Goal: Task Accomplishment & Management: Manage account settings

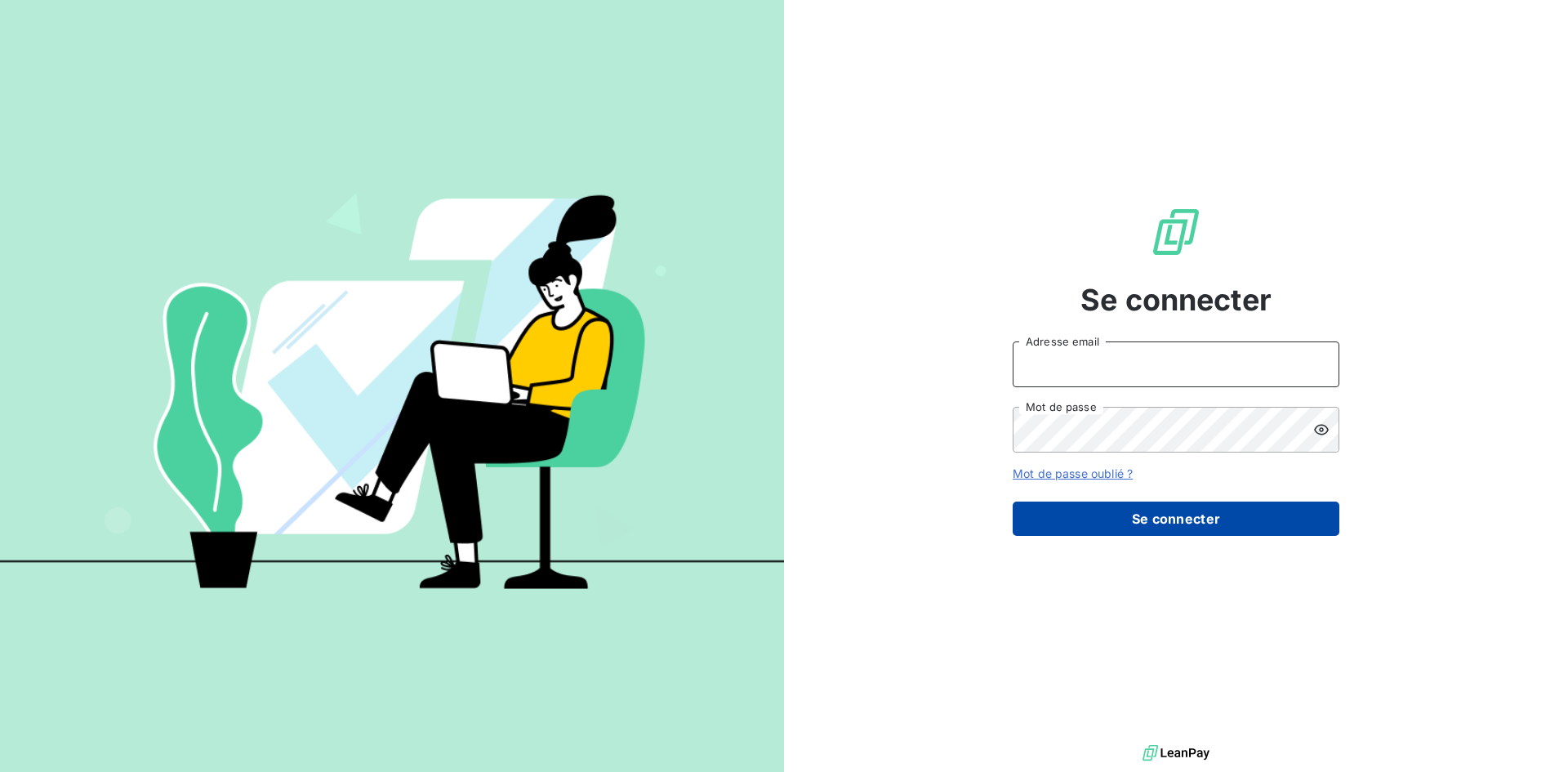
type input "[PERSON_NAME][EMAIL_ADDRESS][DOMAIN_NAME]"
click at [1183, 516] on button "Se connecter" at bounding box center [1176, 519] width 326 height 34
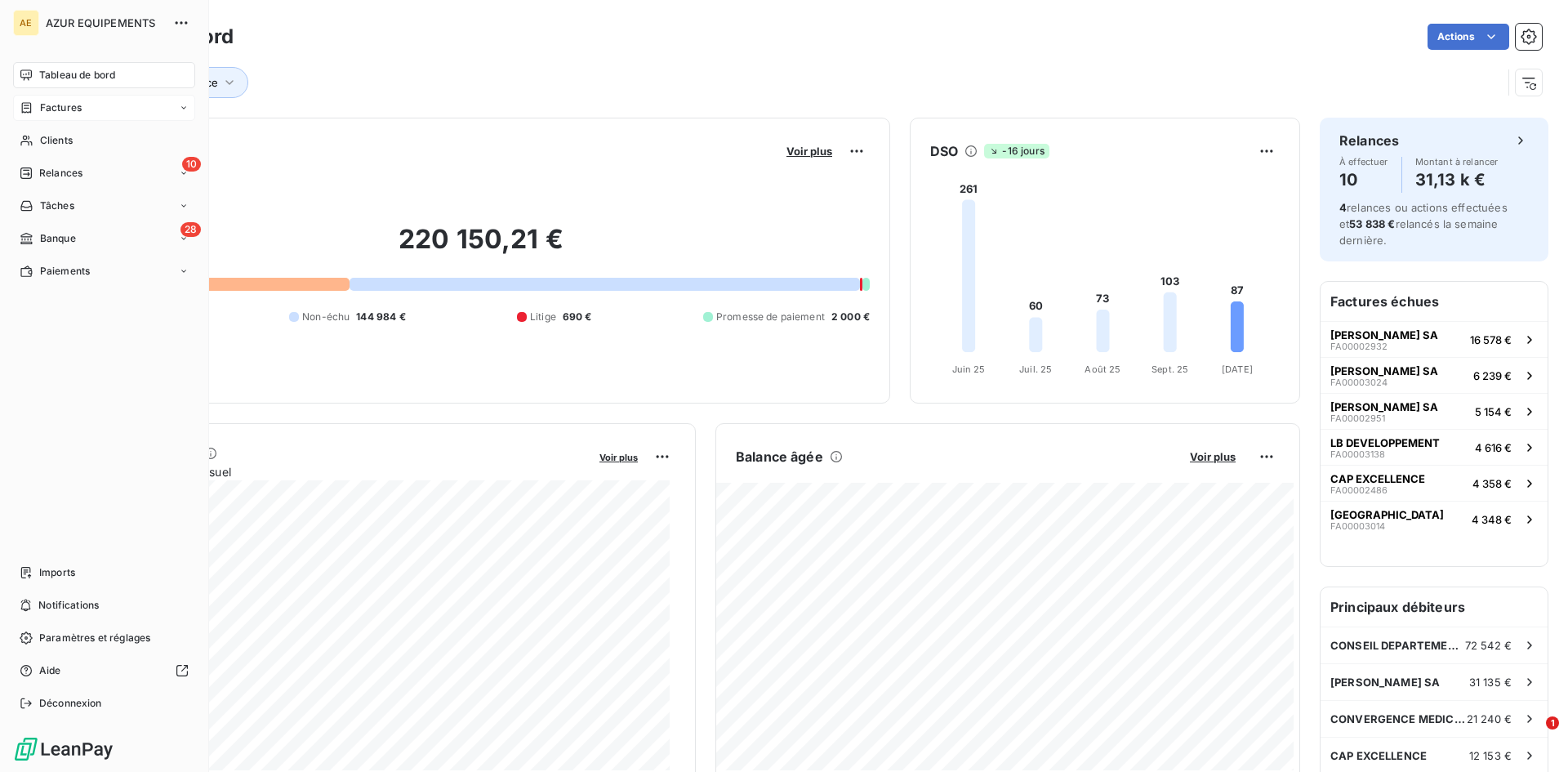
click at [56, 104] on span "Factures" at bounding box center [61, 107] width 42 height 14
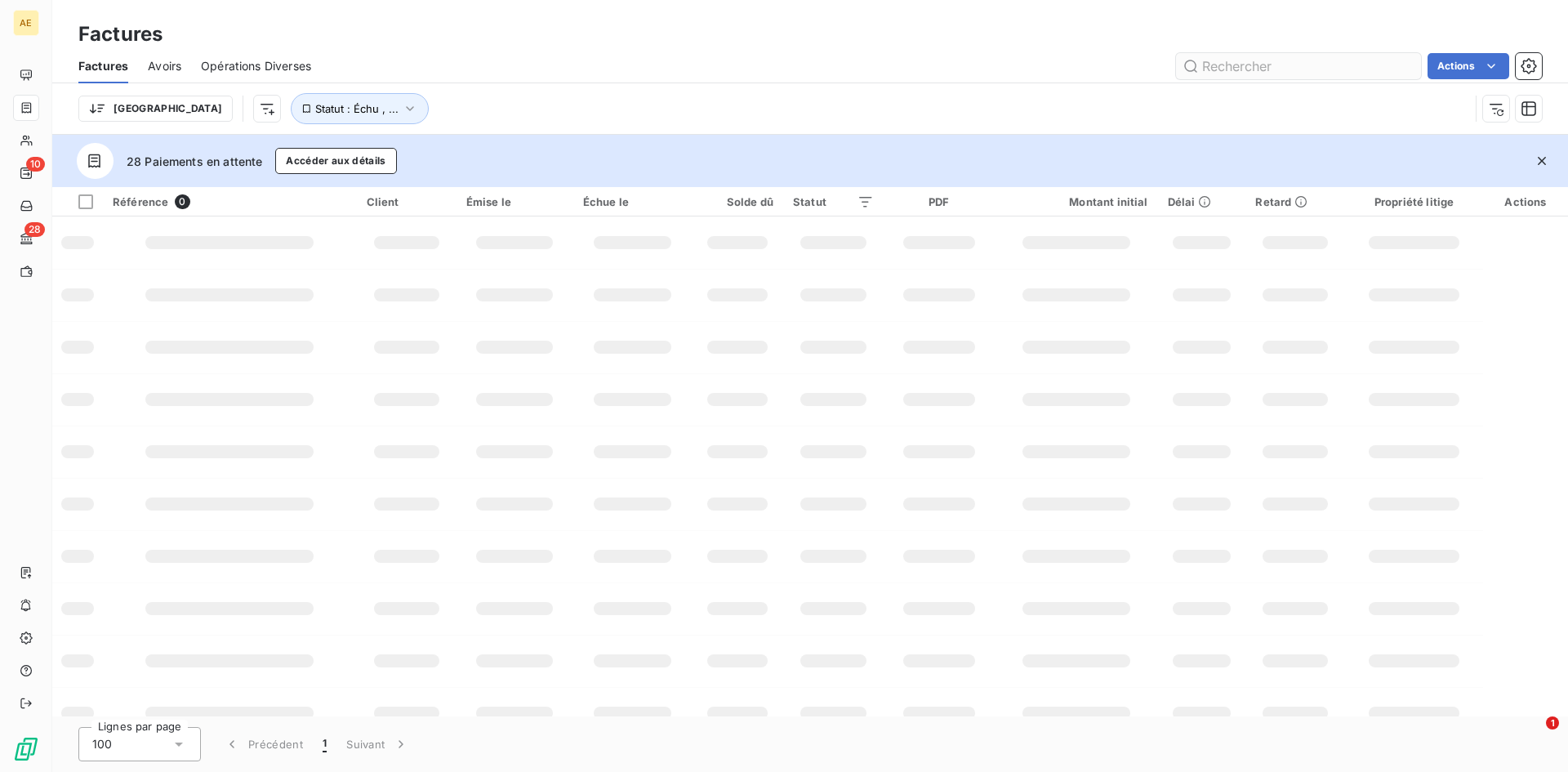
click at [1270, 70] on input "text" at bounding box center [1298, 65] width 245 height 26
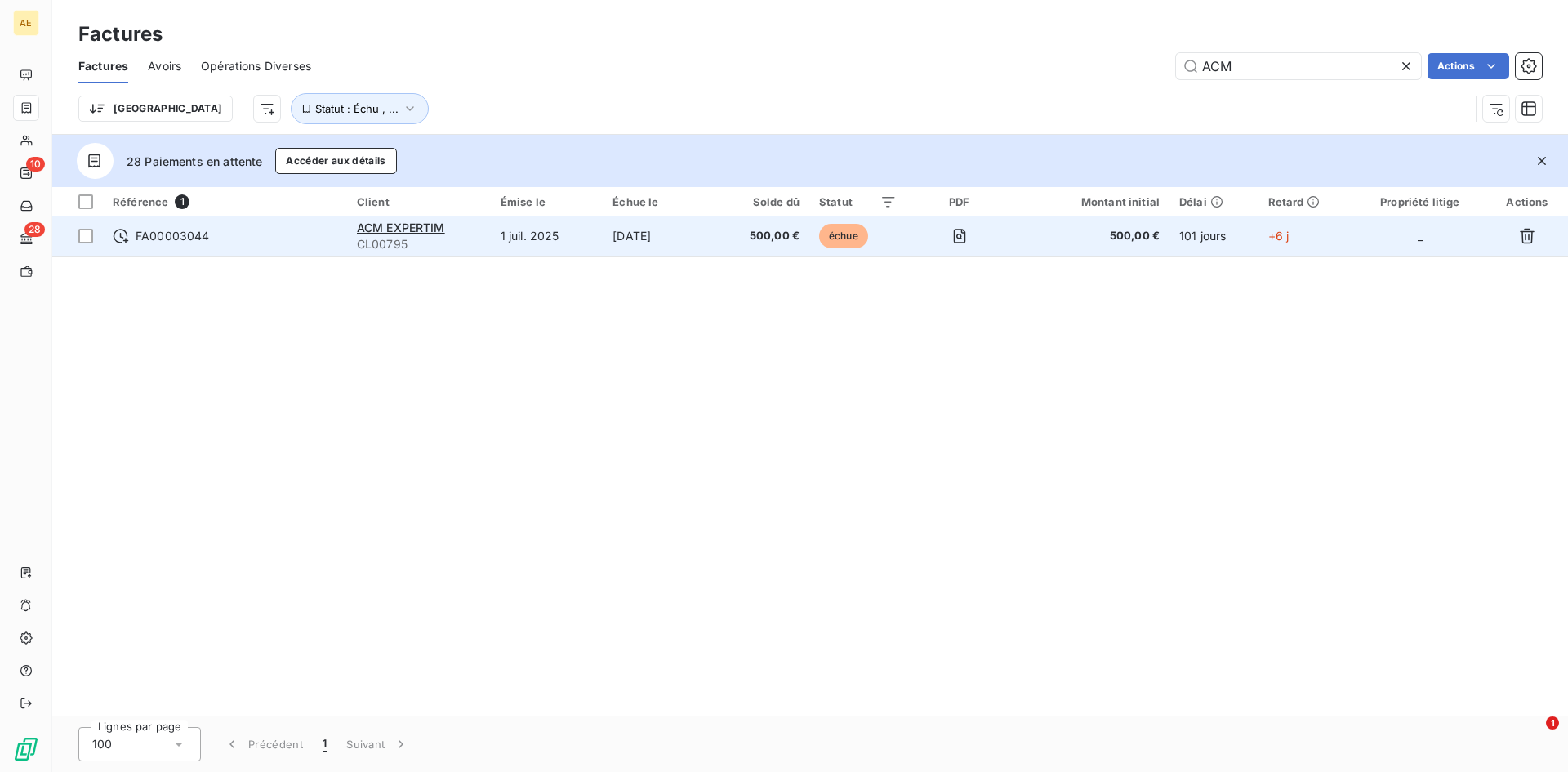
type input "ACM"
click at [181, 242] on span "FA00003044" at bounding box center [173, 236] width 75 height 16
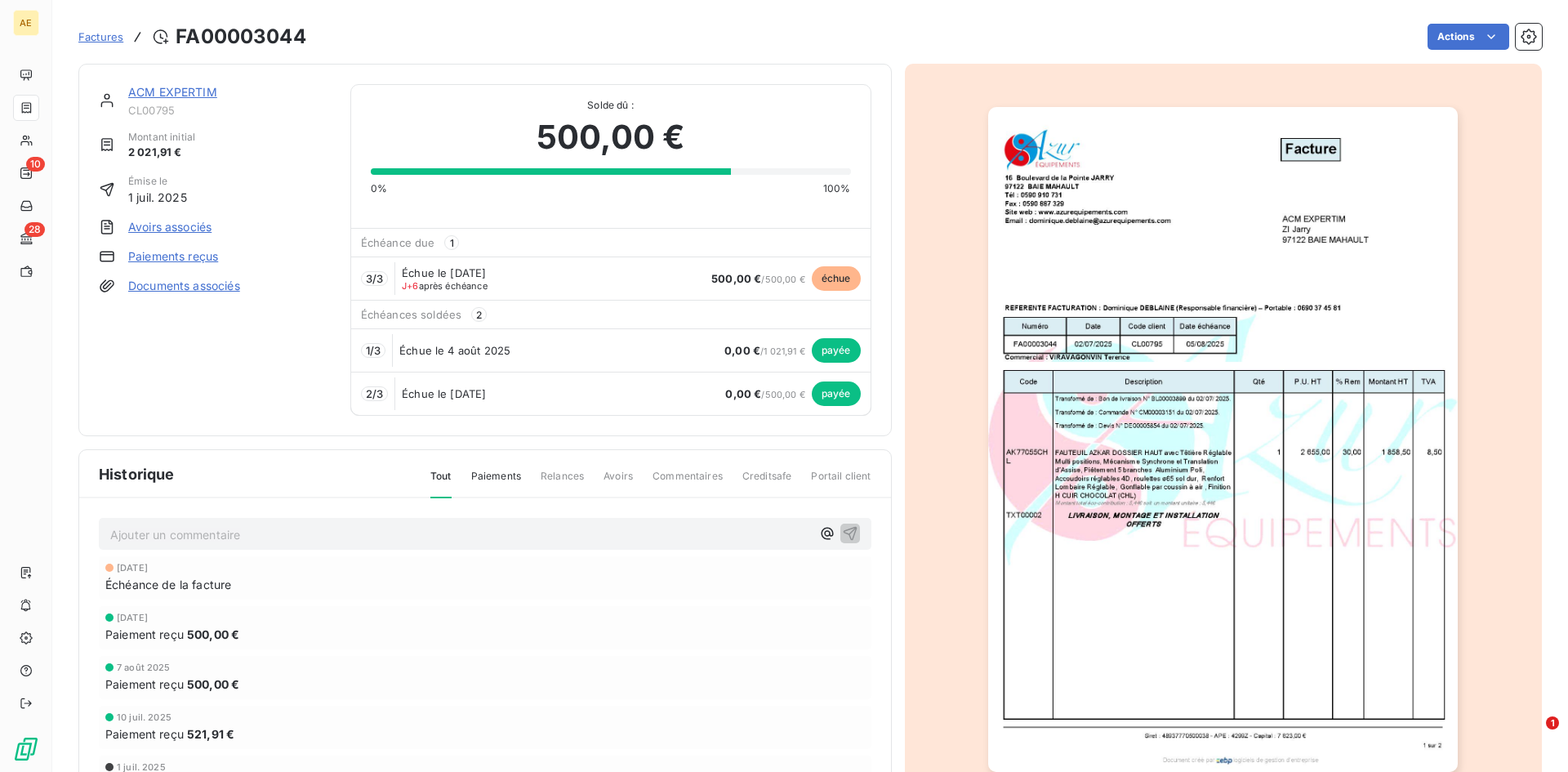
click at [180, 253] on link "Paiements reçus" at bounding box center [173, 256] width 90 height 16
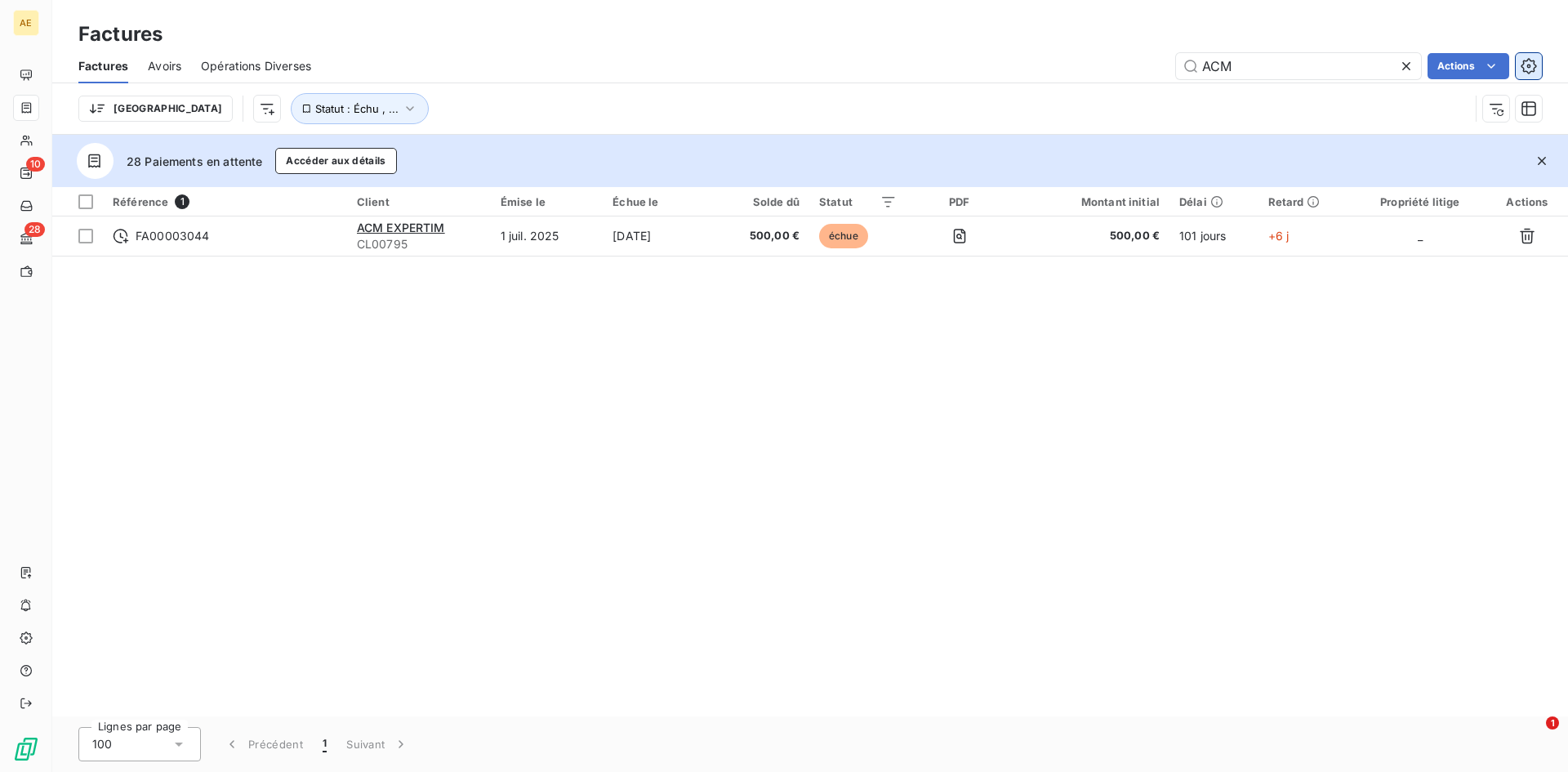
click at [1536, 64] on button "button" at bounding box center [1528, 65] width 26 height 26
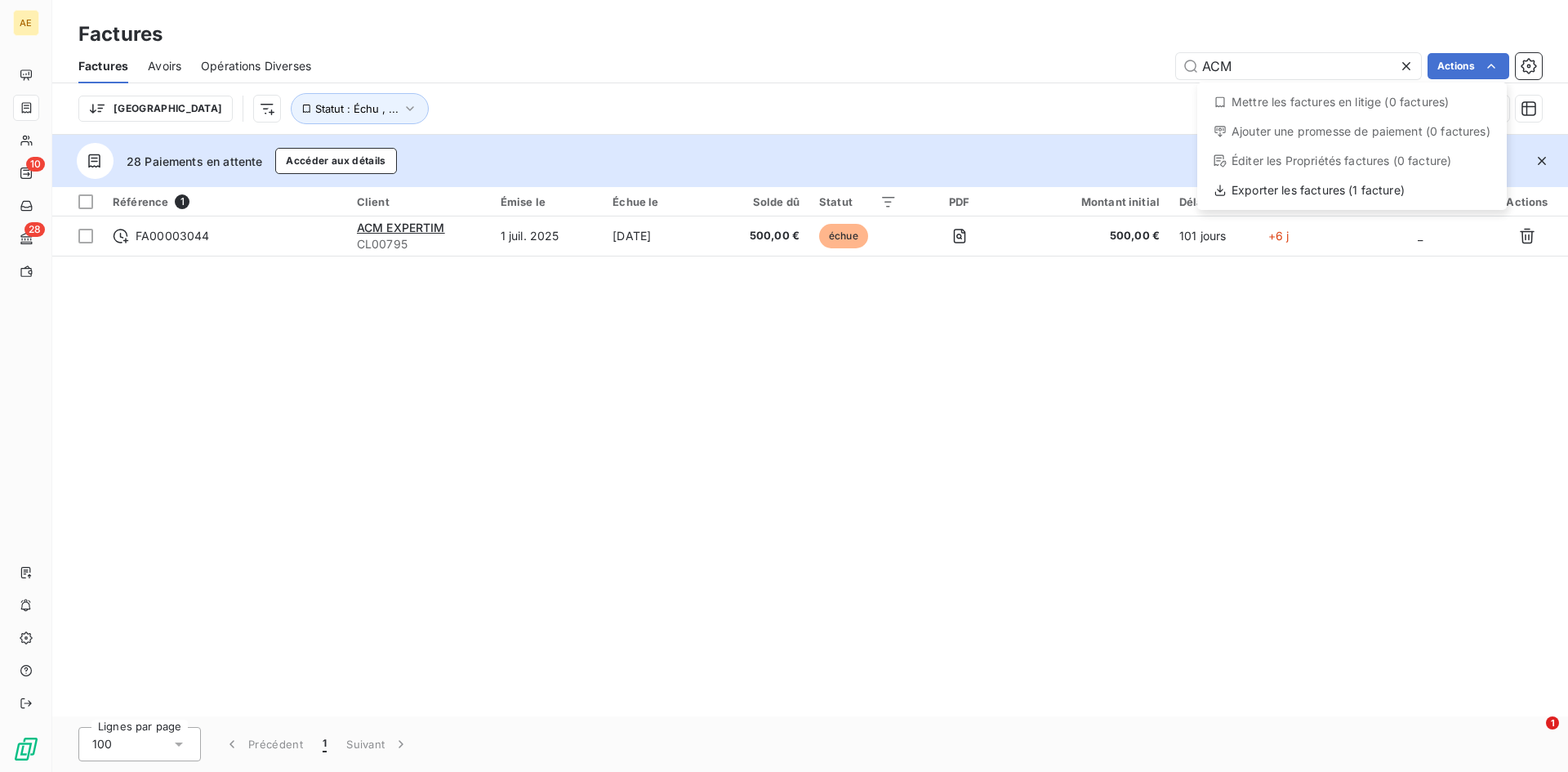
click at [1326, 410] on html "AE 10 28 Factures Factures Avoirs Opérations Diverses ACM Actions Mettre les fa…" at bounding box center [784, 386] width 1568 height 772
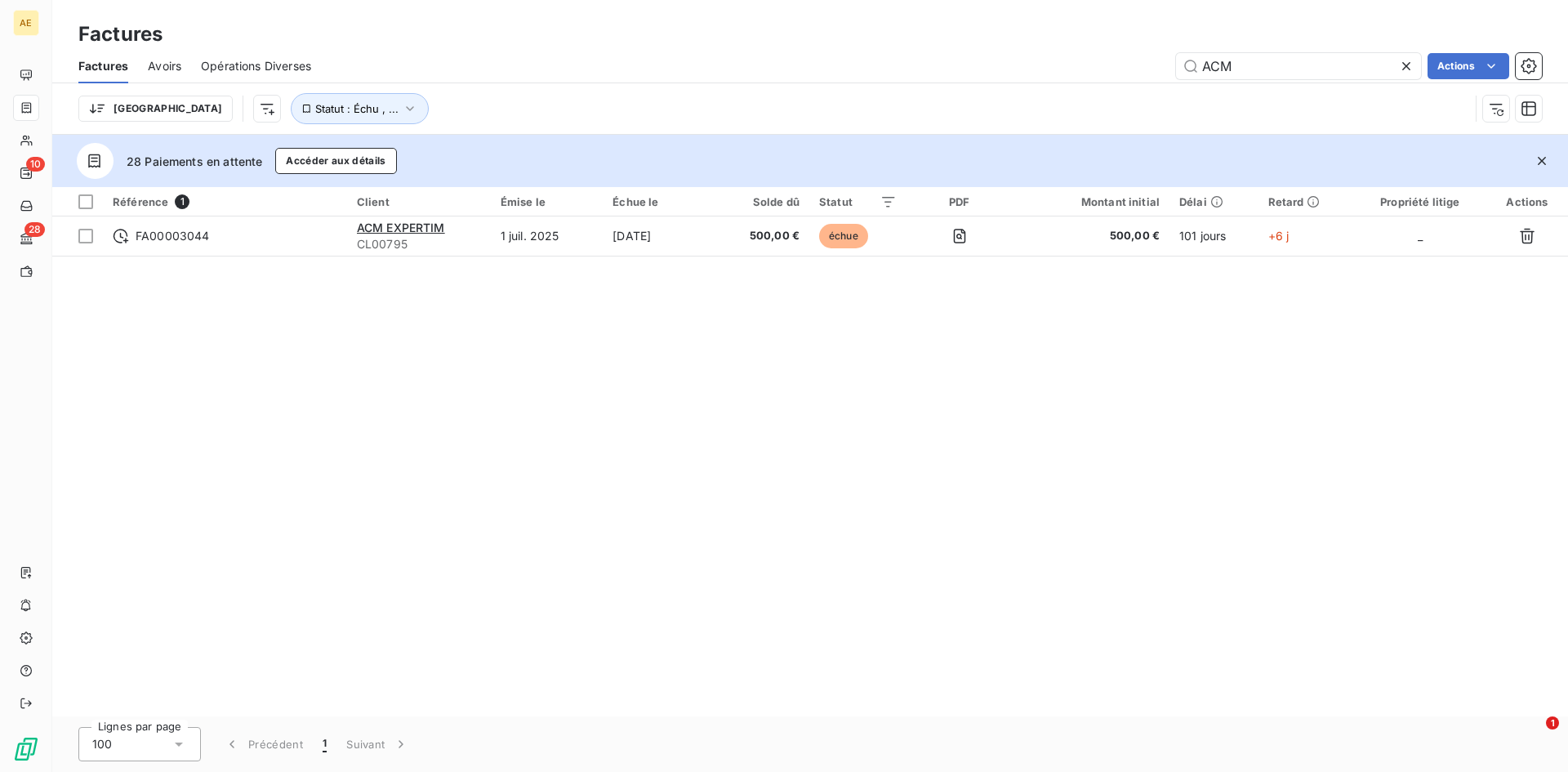
click at [1309, 416] on html "AE 10 28 Factures Factures Avoirs Opérations Diverses ACM Actions Trier Statut …" at bounding box center [784, 386] width 1568 height 772
click at [1531, 73] on icon "button" at bounding box center [1528, 66] width 16 height 16
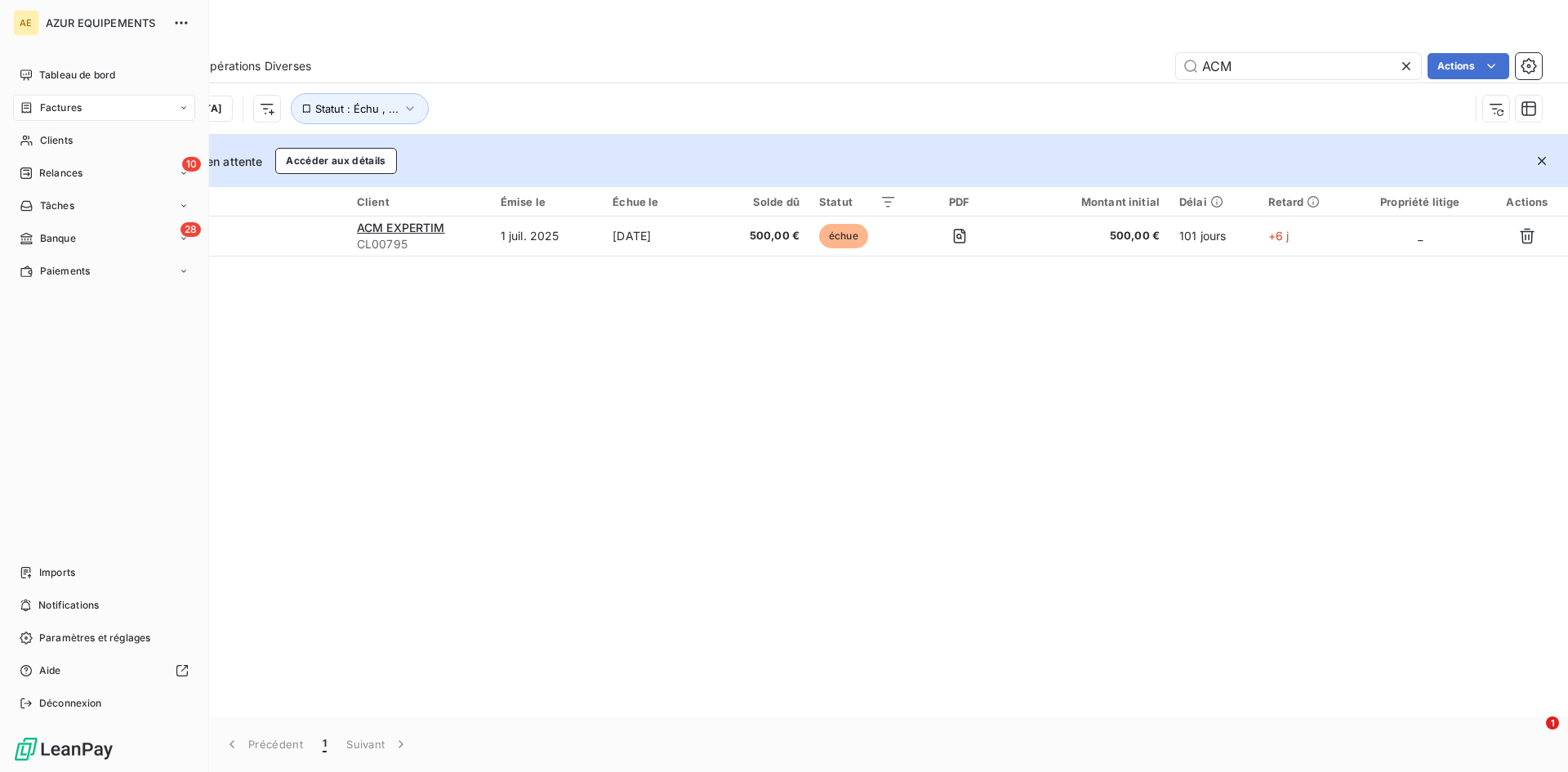
click at [58, 107] on span "Factures" at bounding box center [61, 107] width 42 height 14
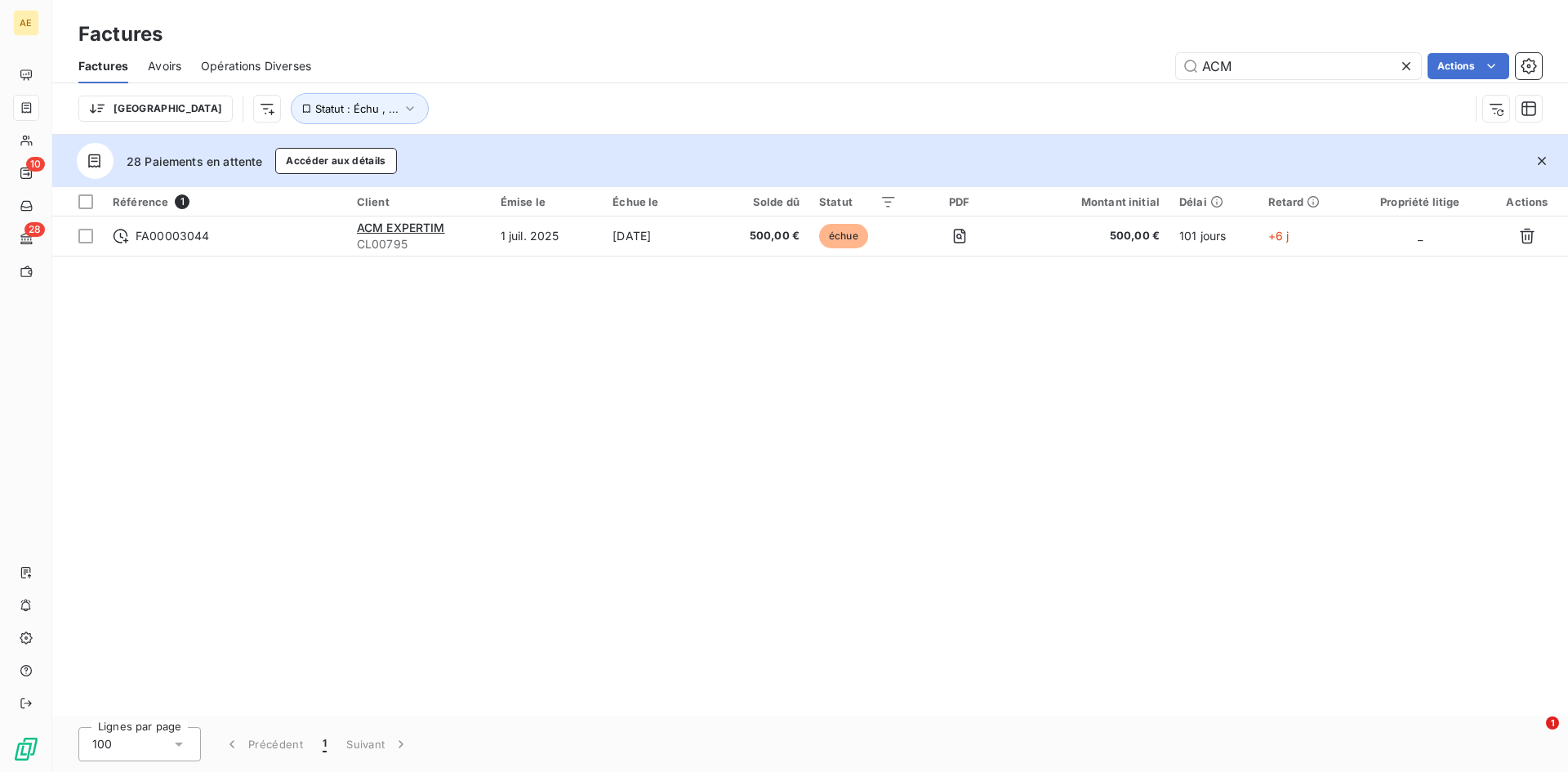
click at [331, 352] on div "Référence 1 Client Émise le Échue le Solde dû Statut PDF Montant initial Délai …" at bounding box center [810, 451] width 1515 height 530
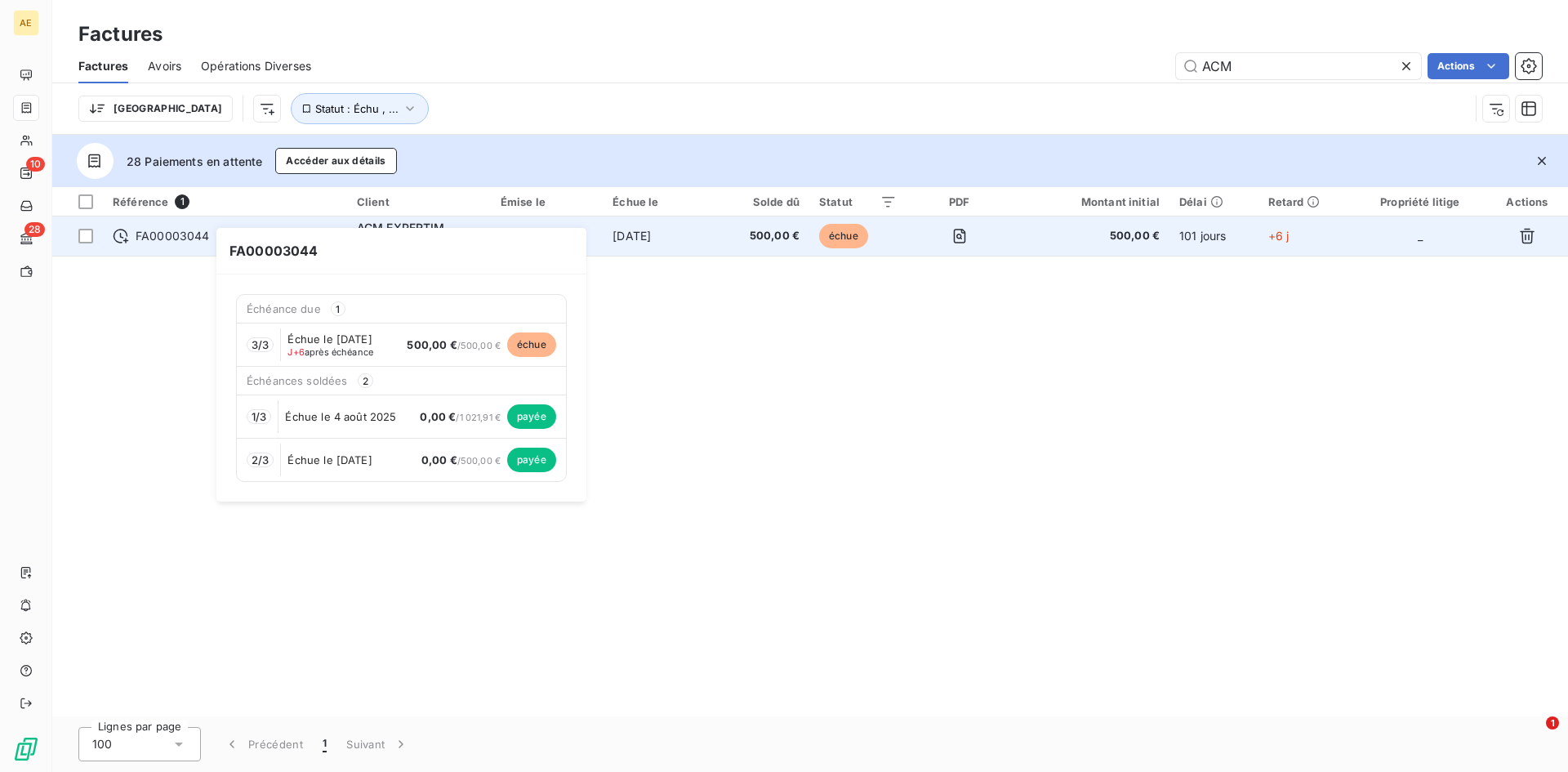
click at [188, 234] on span "FA00003044" at bounding box center [173, 236] width 75 height 16
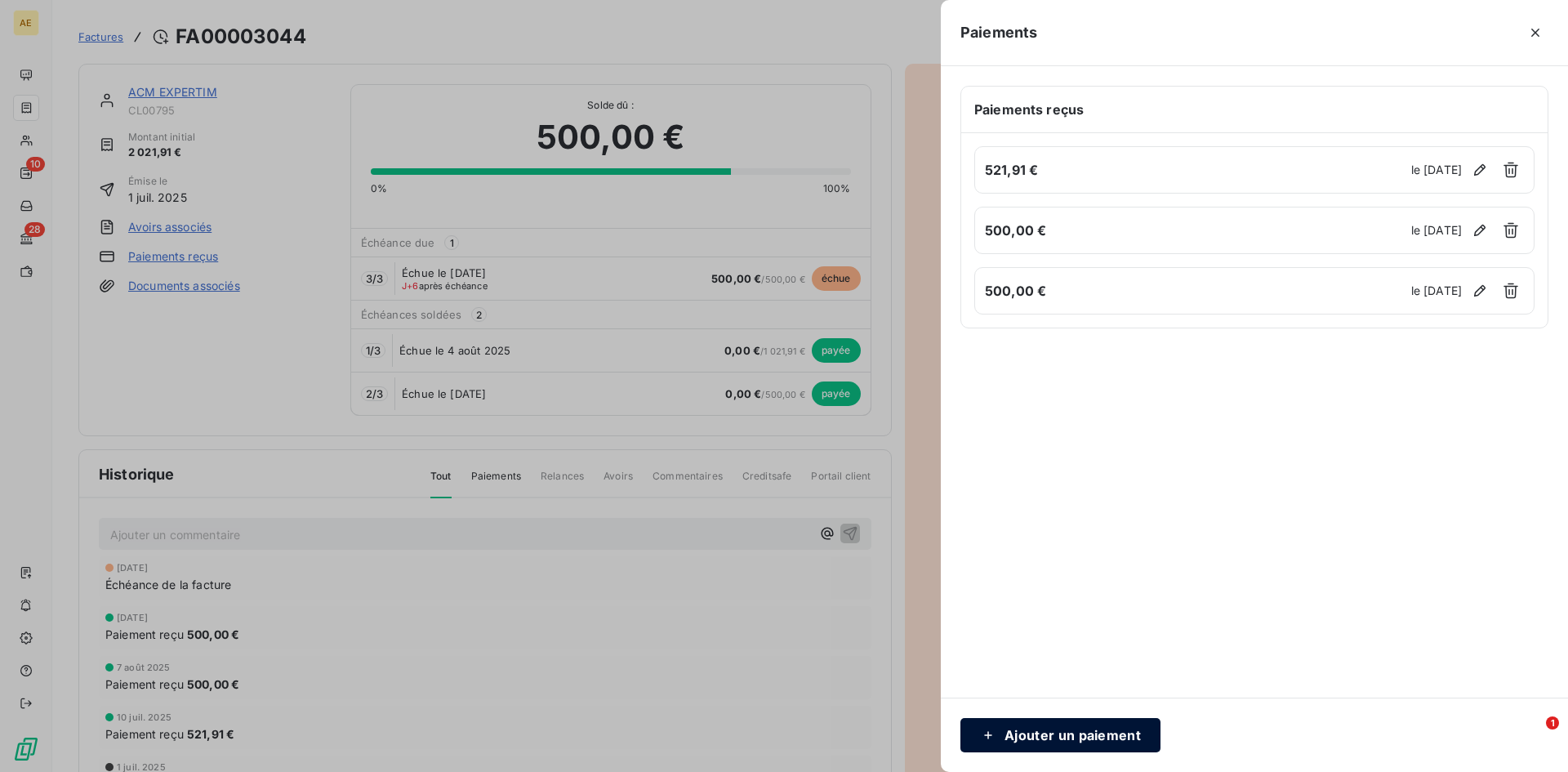
click at [1096, 731] on button "Ajouter un paiement" at bounding box center [1060, 736] width 200 height 34
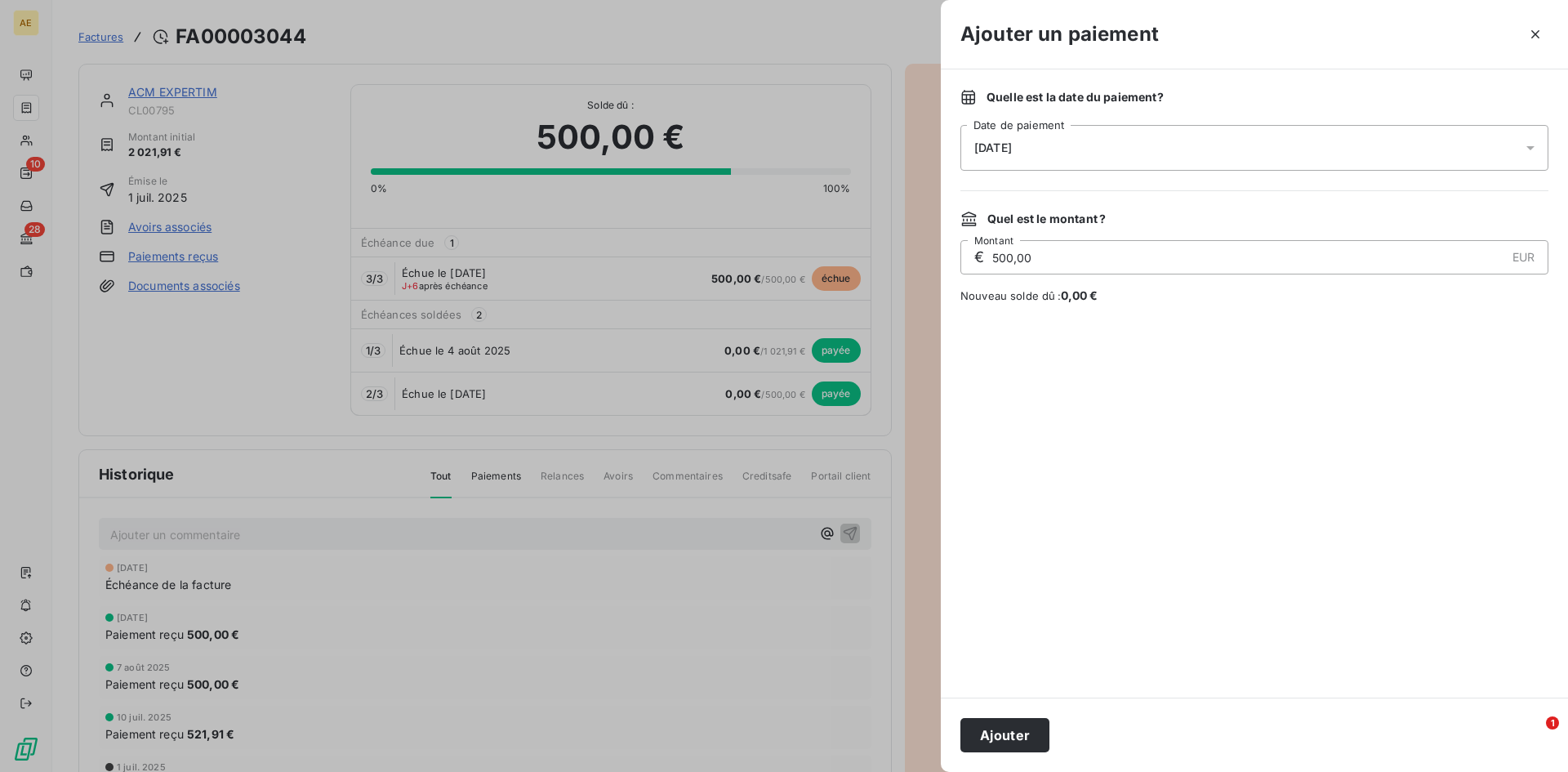
click at [1532, 144] on icon at bounding box center [1530, 148] width 16 height 16
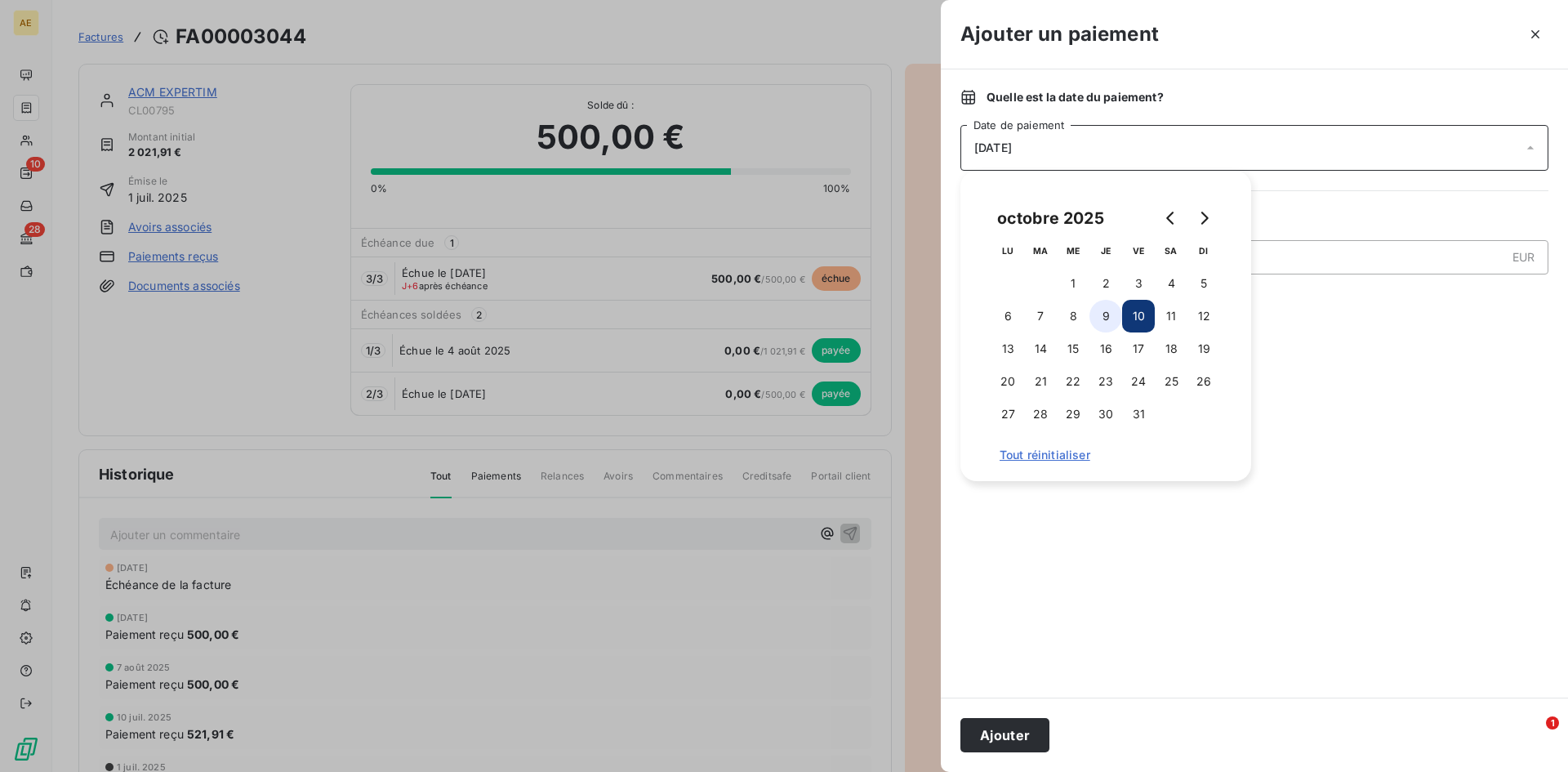
click at [1106, 311] on button "9" at bounding box center [1106, 316] width 33 height 33
click at [1358, 484] on div at bounding box center [1254, 501] width 588 height 354
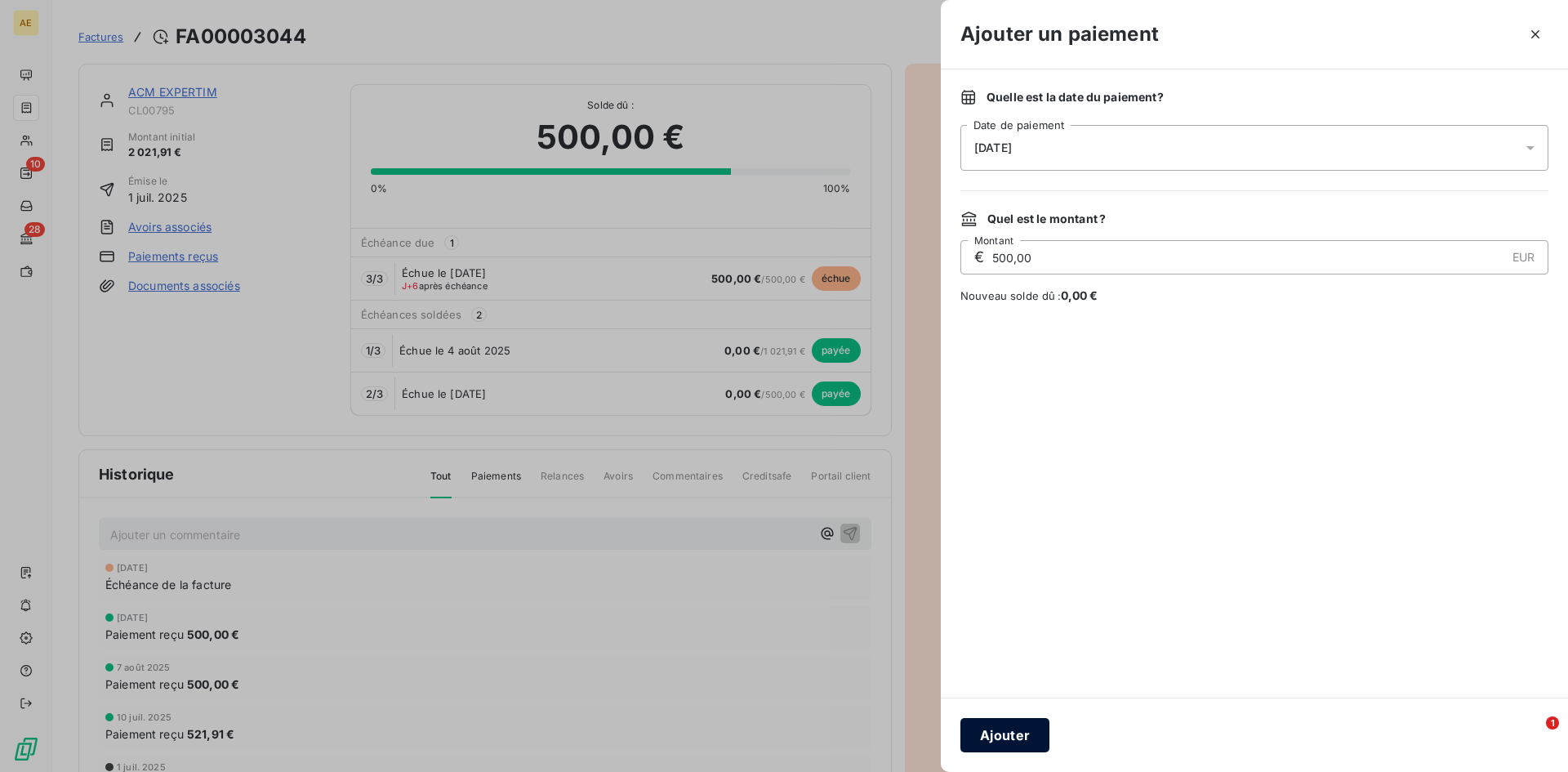
click at [1022, 738] on button "Ajouter" at bounding box center [1004, 736] width 89 height 34
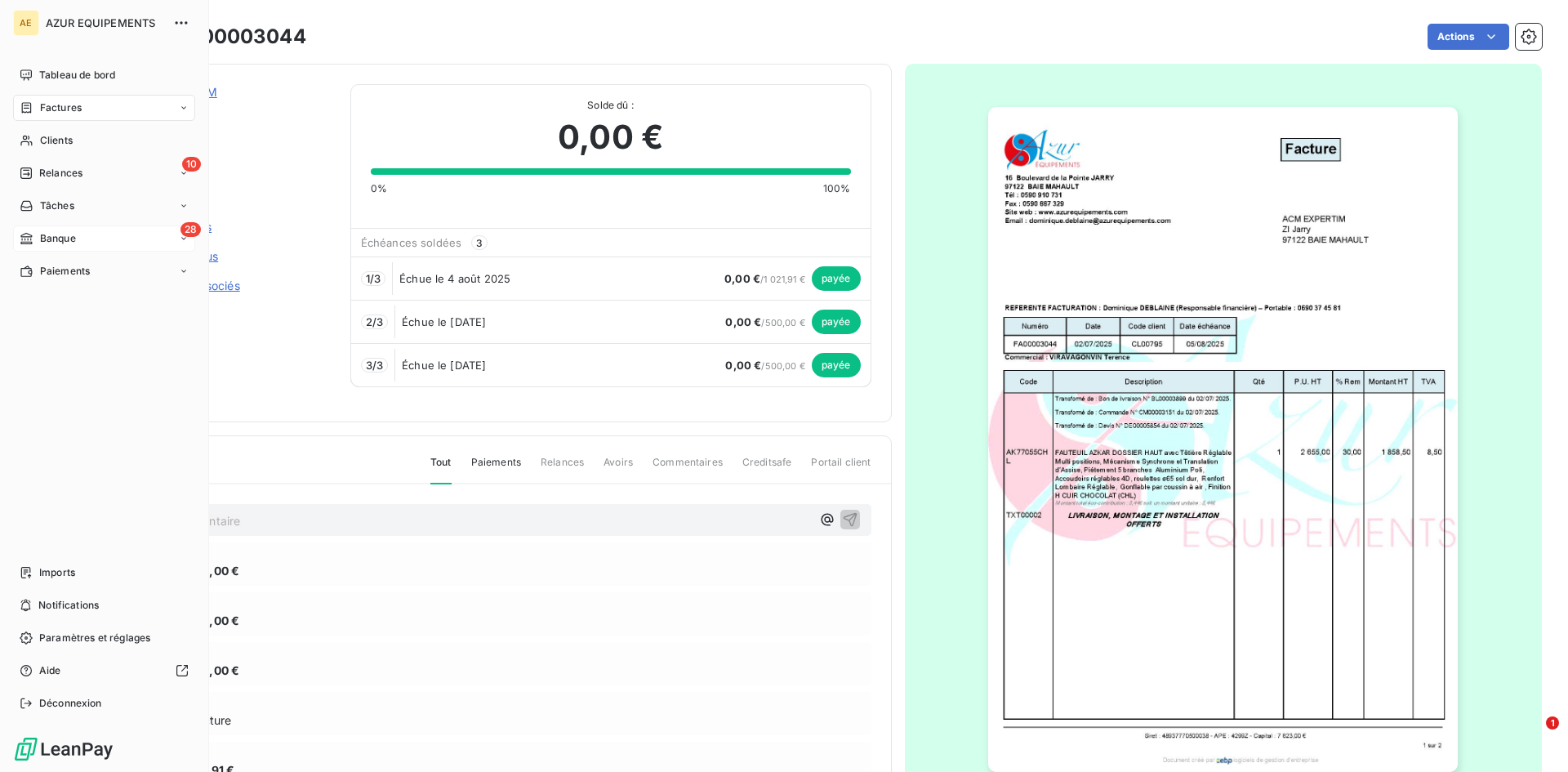
click at [50, 236] on span "Banque" at bounding box center [58, 238] width 36 height 14
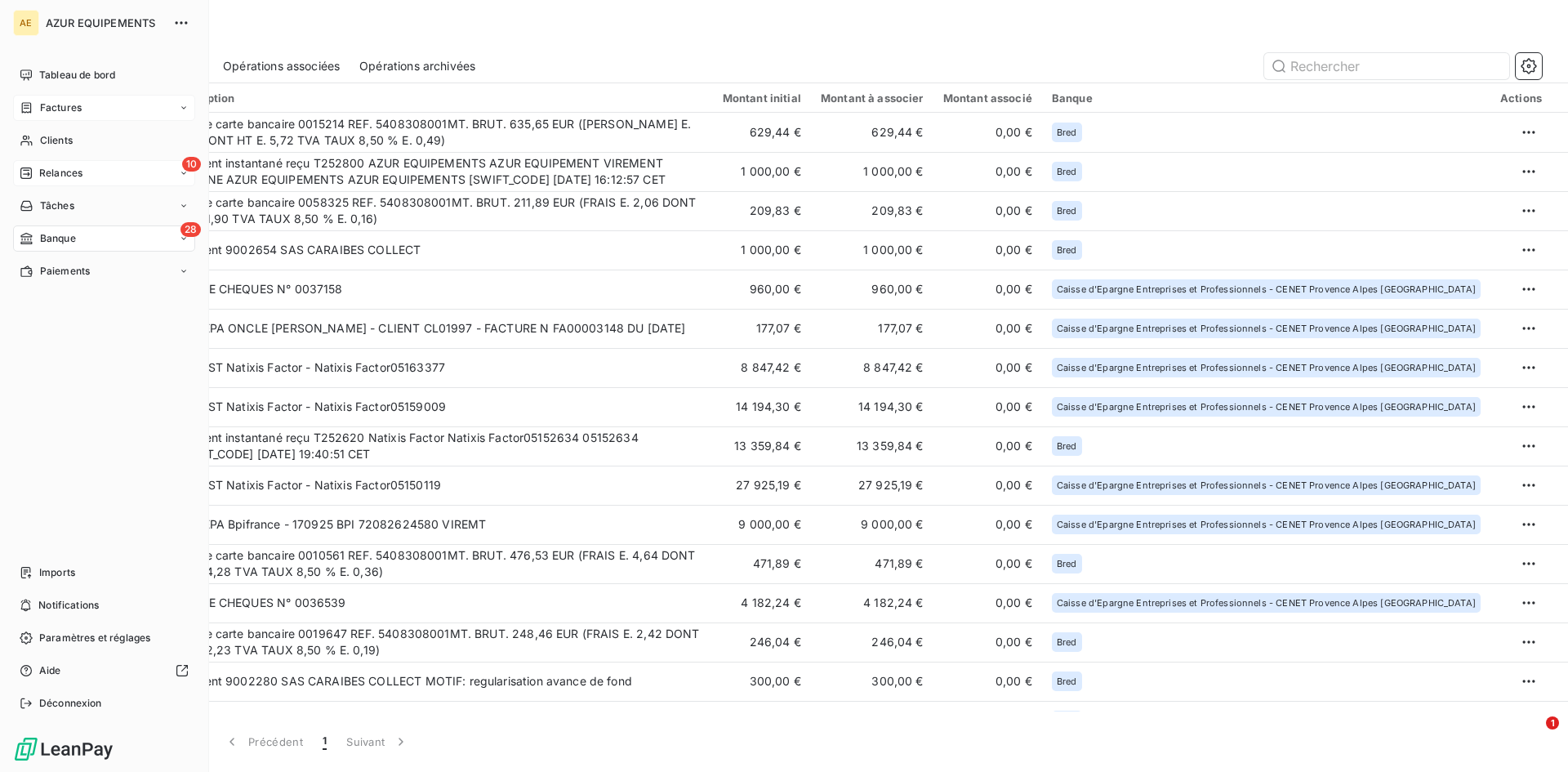
click at [30, 172] on icon at bounding box center [26, 173] width 13 height 13
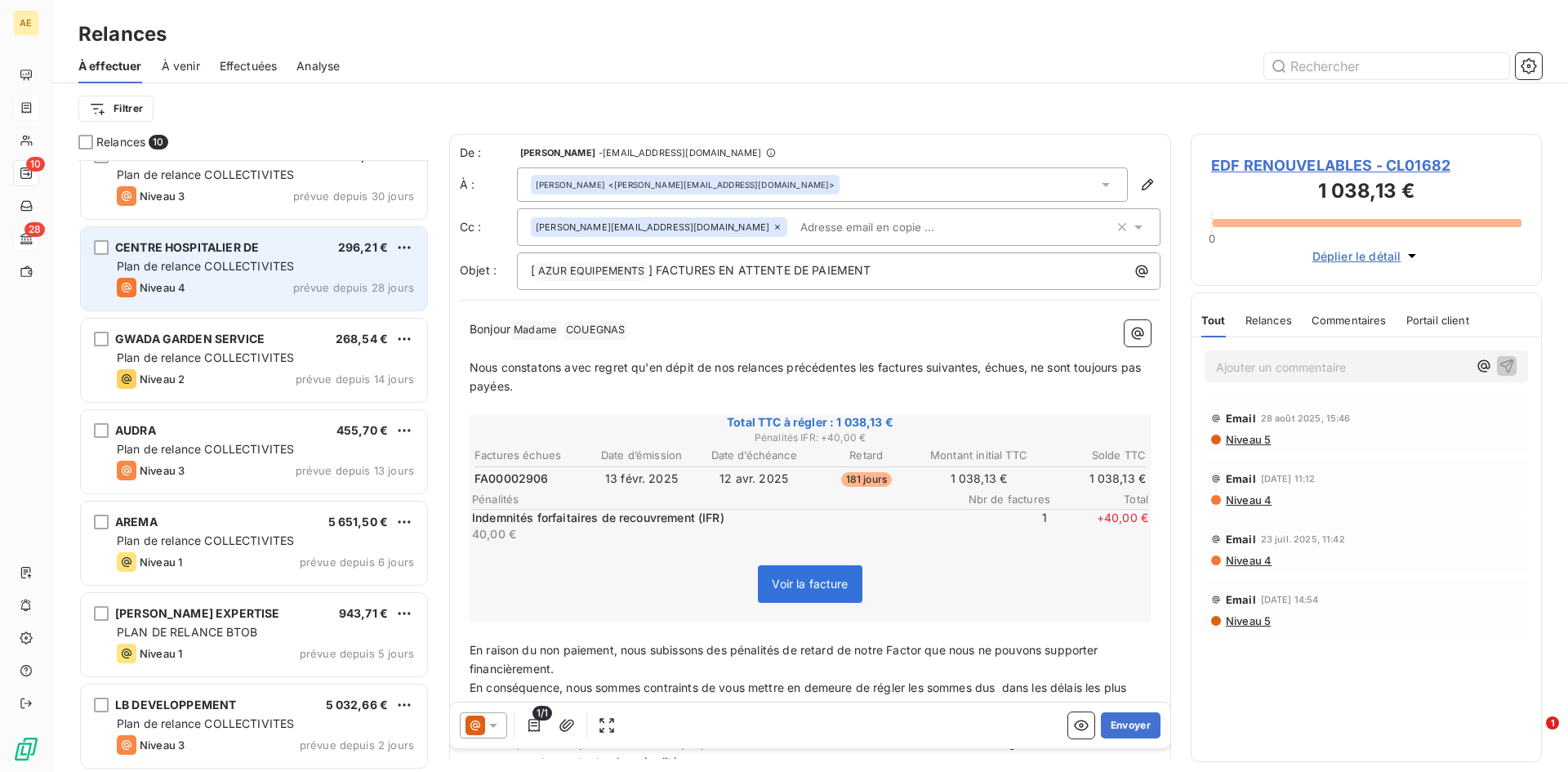
scroll to position [304, 0]
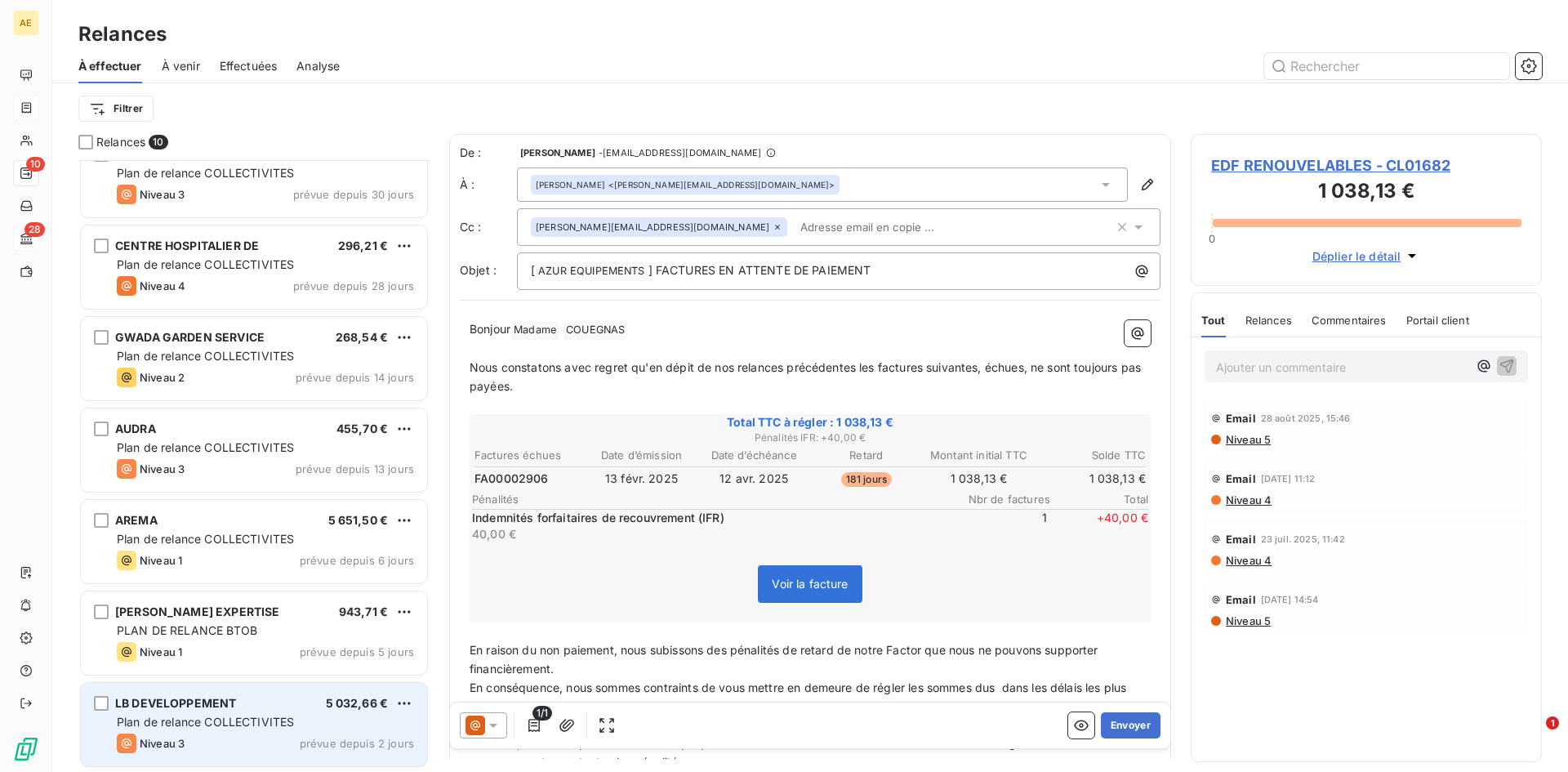
click at [220, 732] on div "LB DEVELOPPEMENT 5 032,66 € Plan de relance COLLECTIVITES Niveau 3 prévue depui…" at bounding box center [254, 724] width 347 height 83
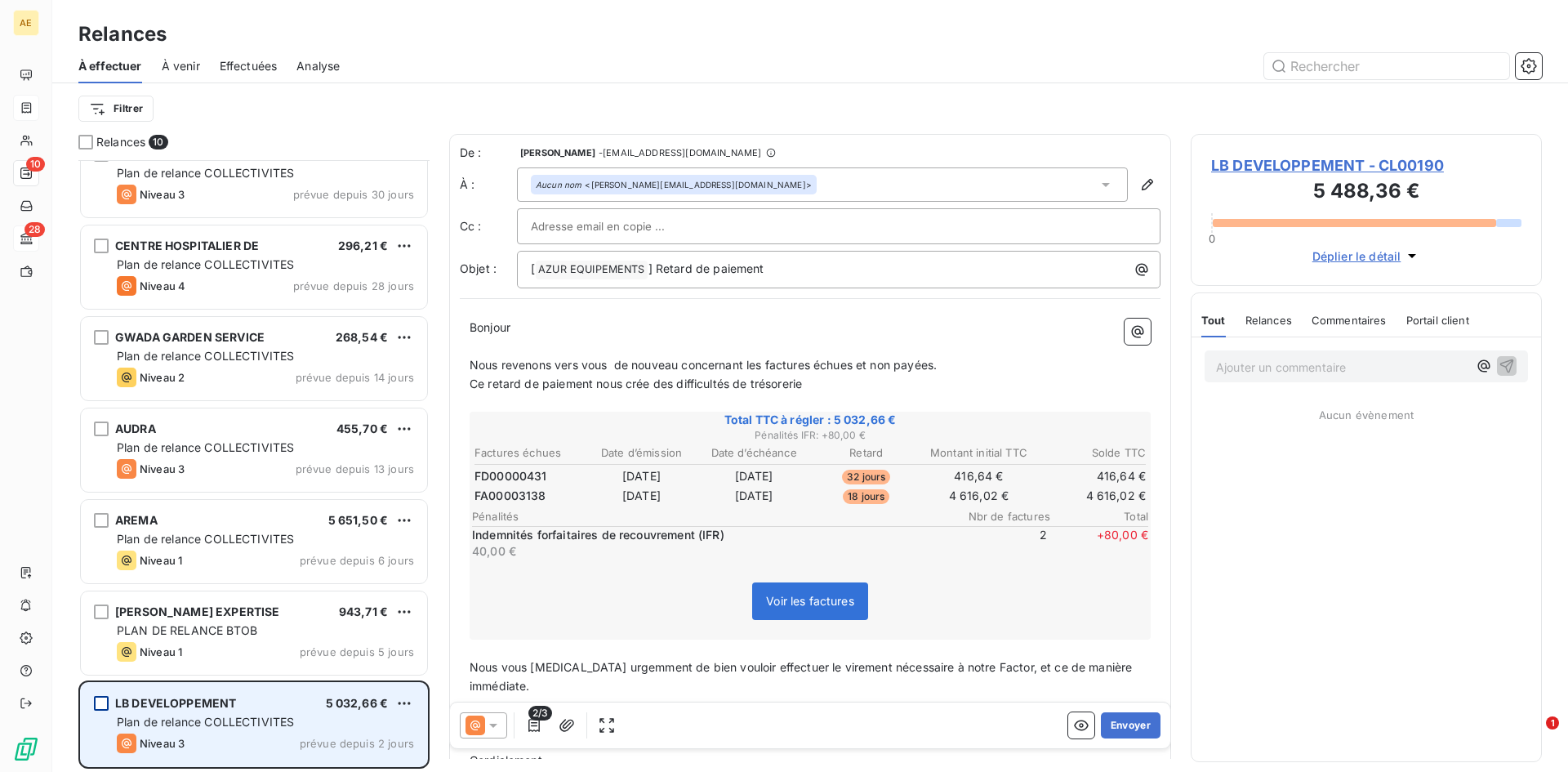
click at [106, 702] on div "grid" at bounding box center [101, 703] width 14 height 14
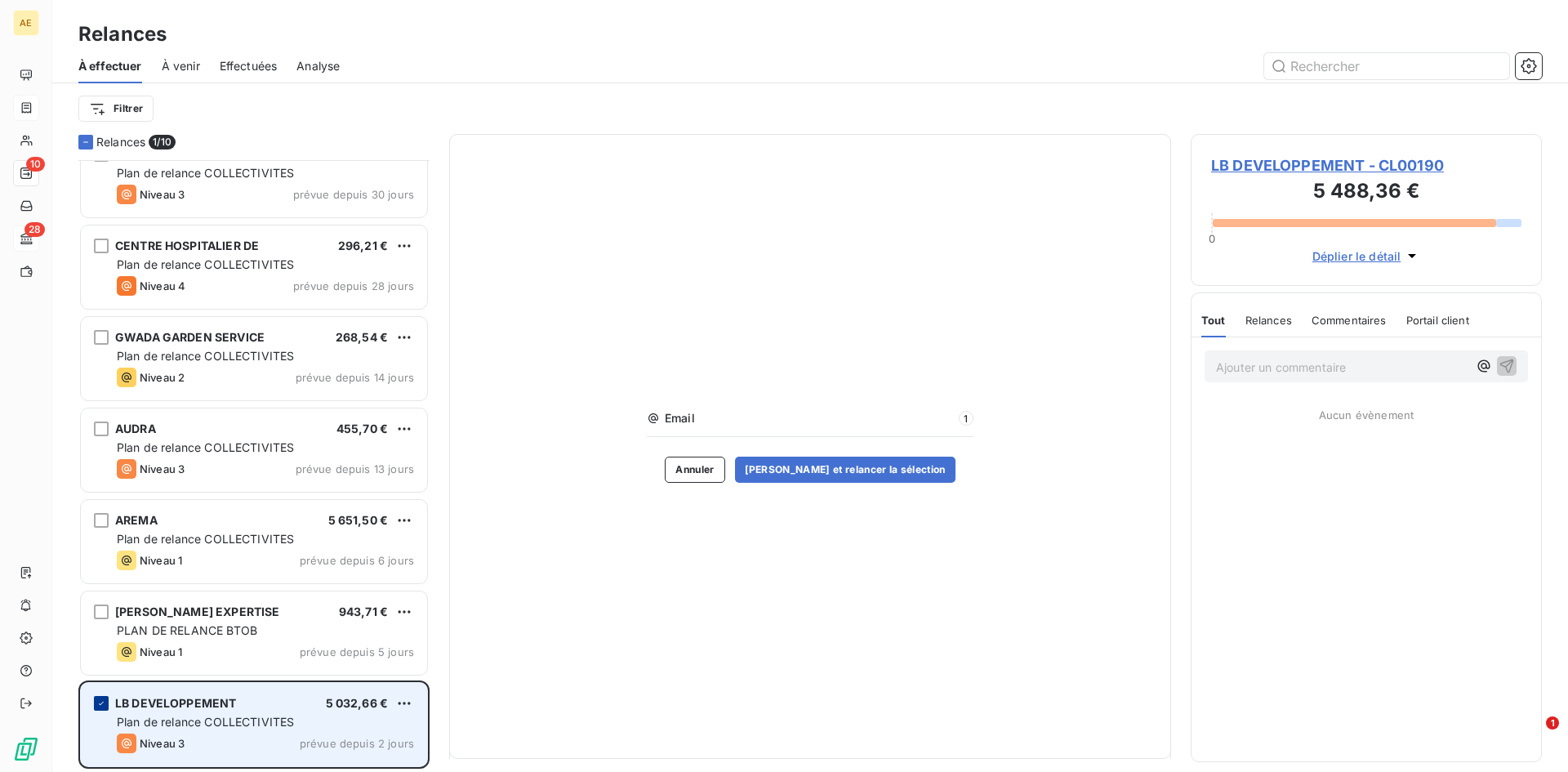
click at [98, 699] on icon "grid" at bounding box center [101, 703] width 10 height 10
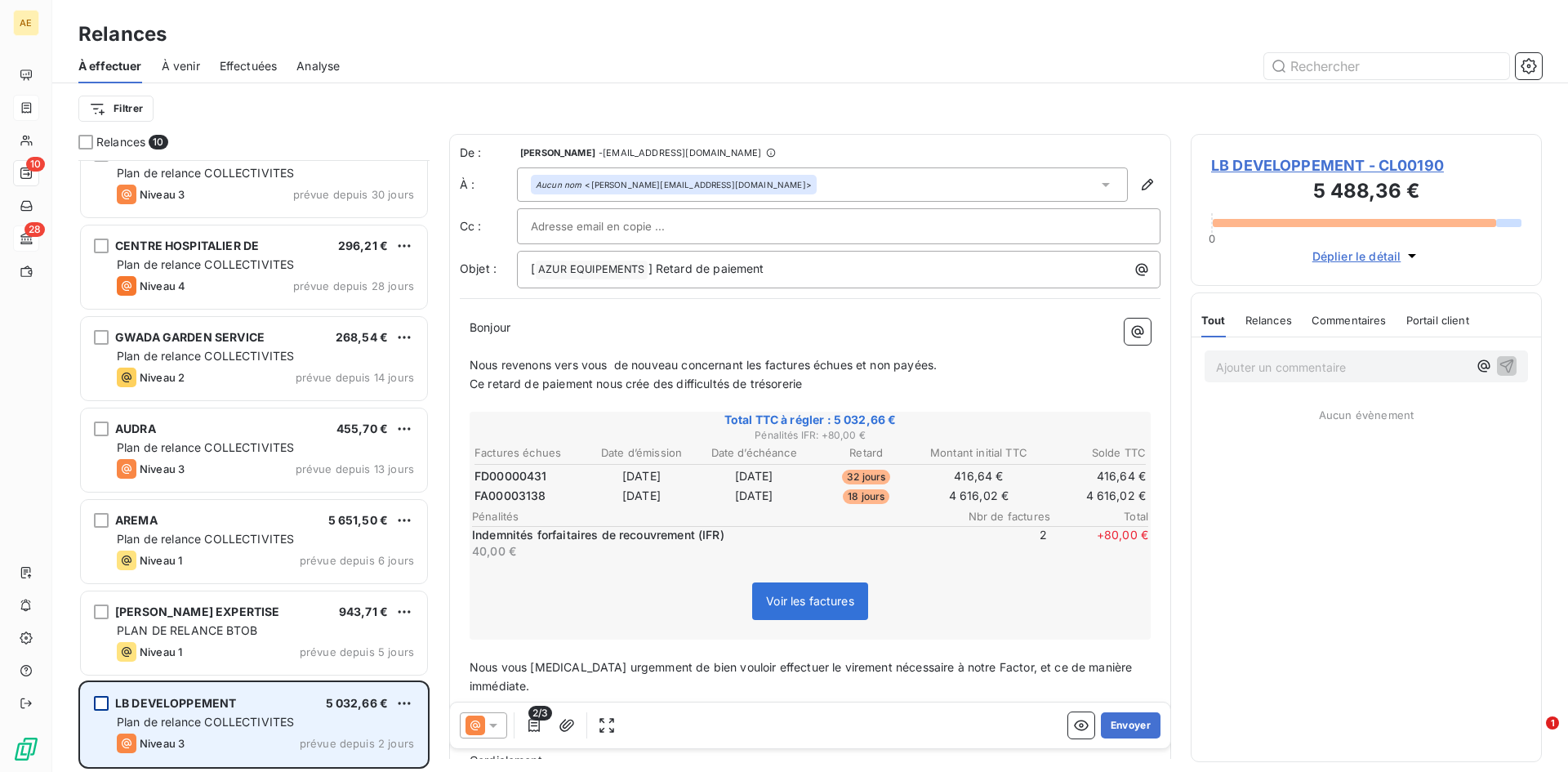
click at [1462, 326] on span "Portail client" at bounding box center [1438, 321] width 63 height 13
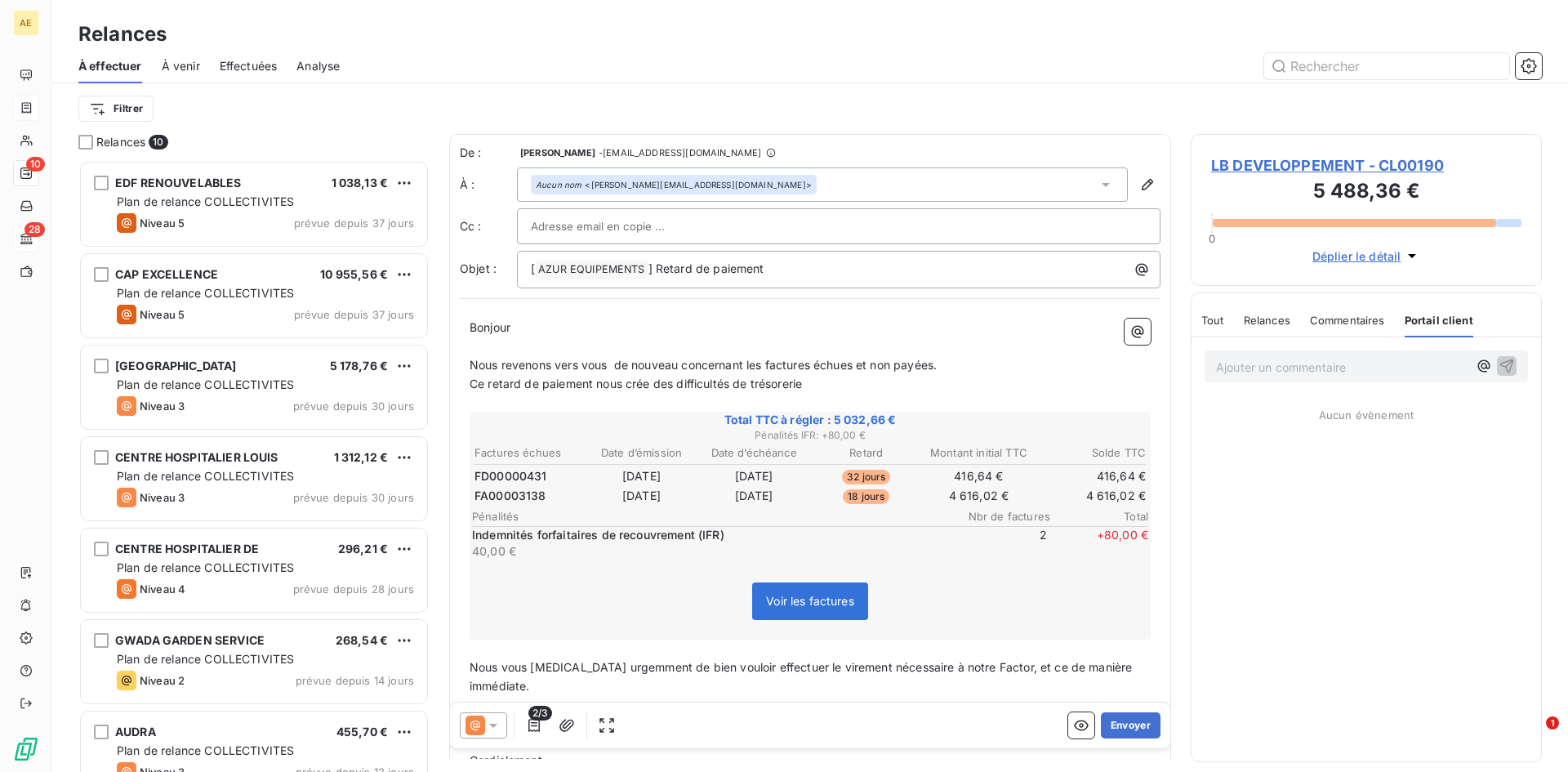
click at [176, 65] on span "À venir" at bounding box center [181, 66] width 38 height 16
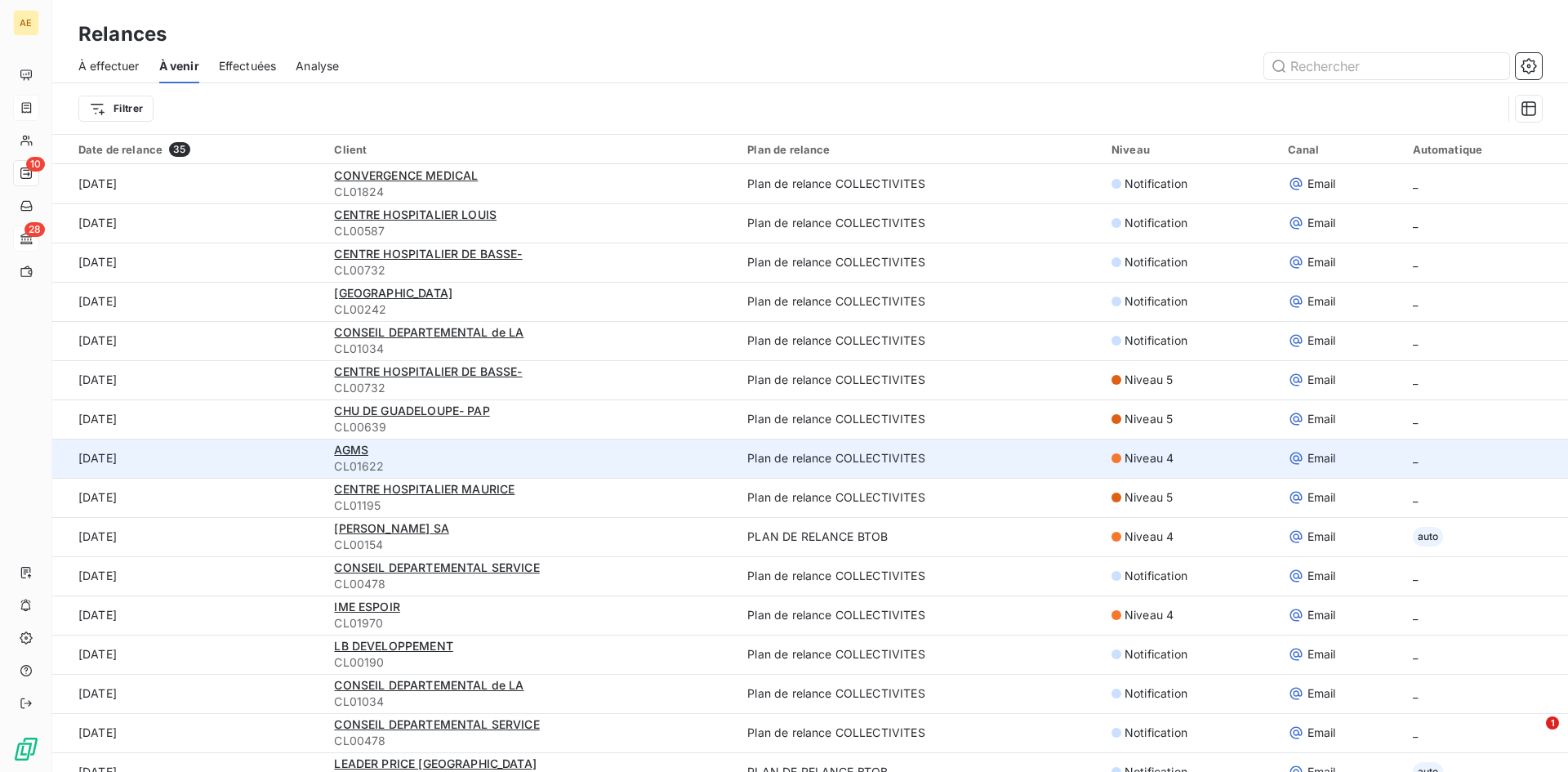
click at [351, 458] on div "AGMS" at bounding box center [530, 449] width 393 height 16
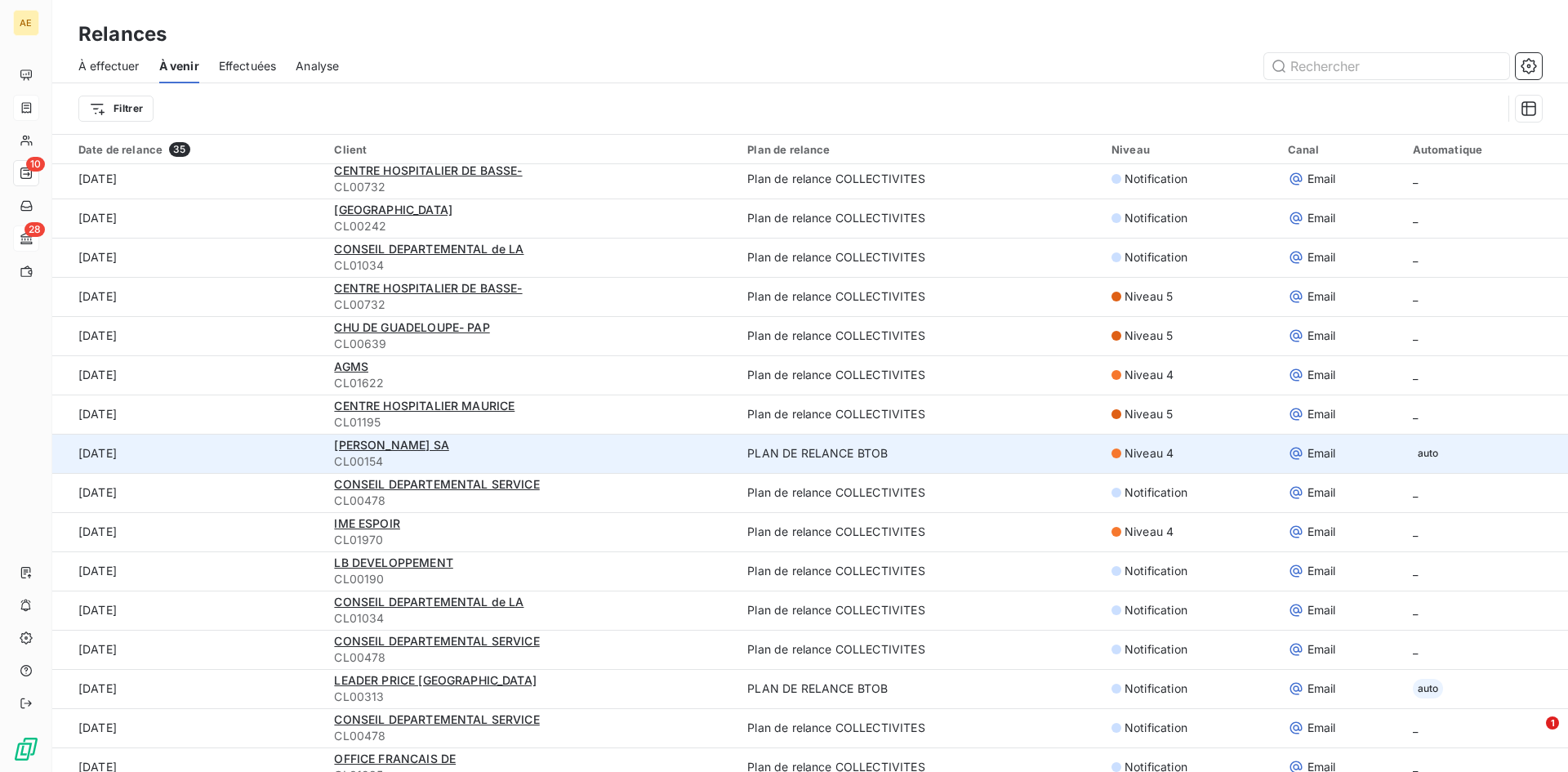
scroll to position [81, 0]
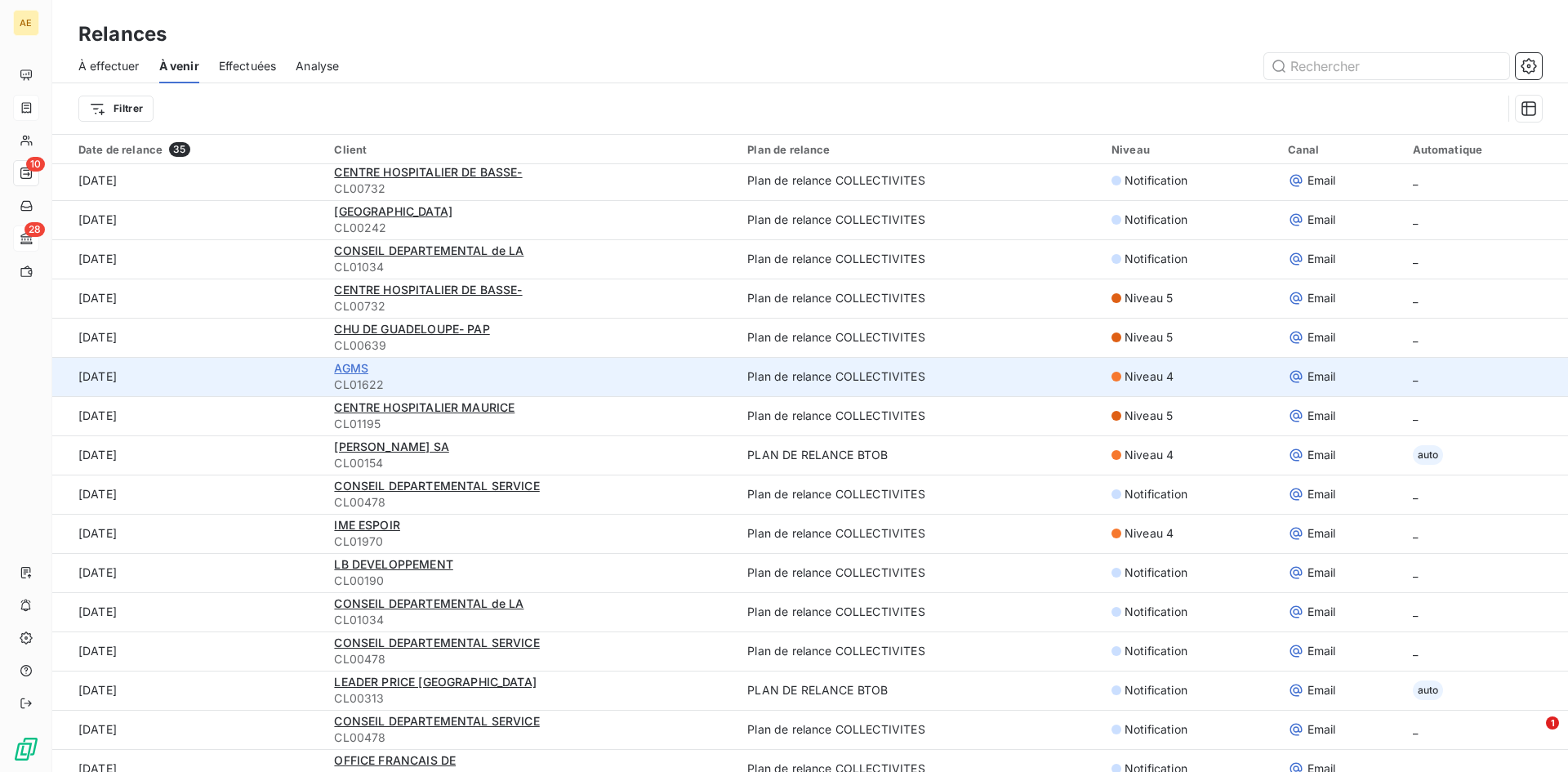
click at [334, 365] on span "AGMS" at bounding box center [351, 368] width 34 height 14
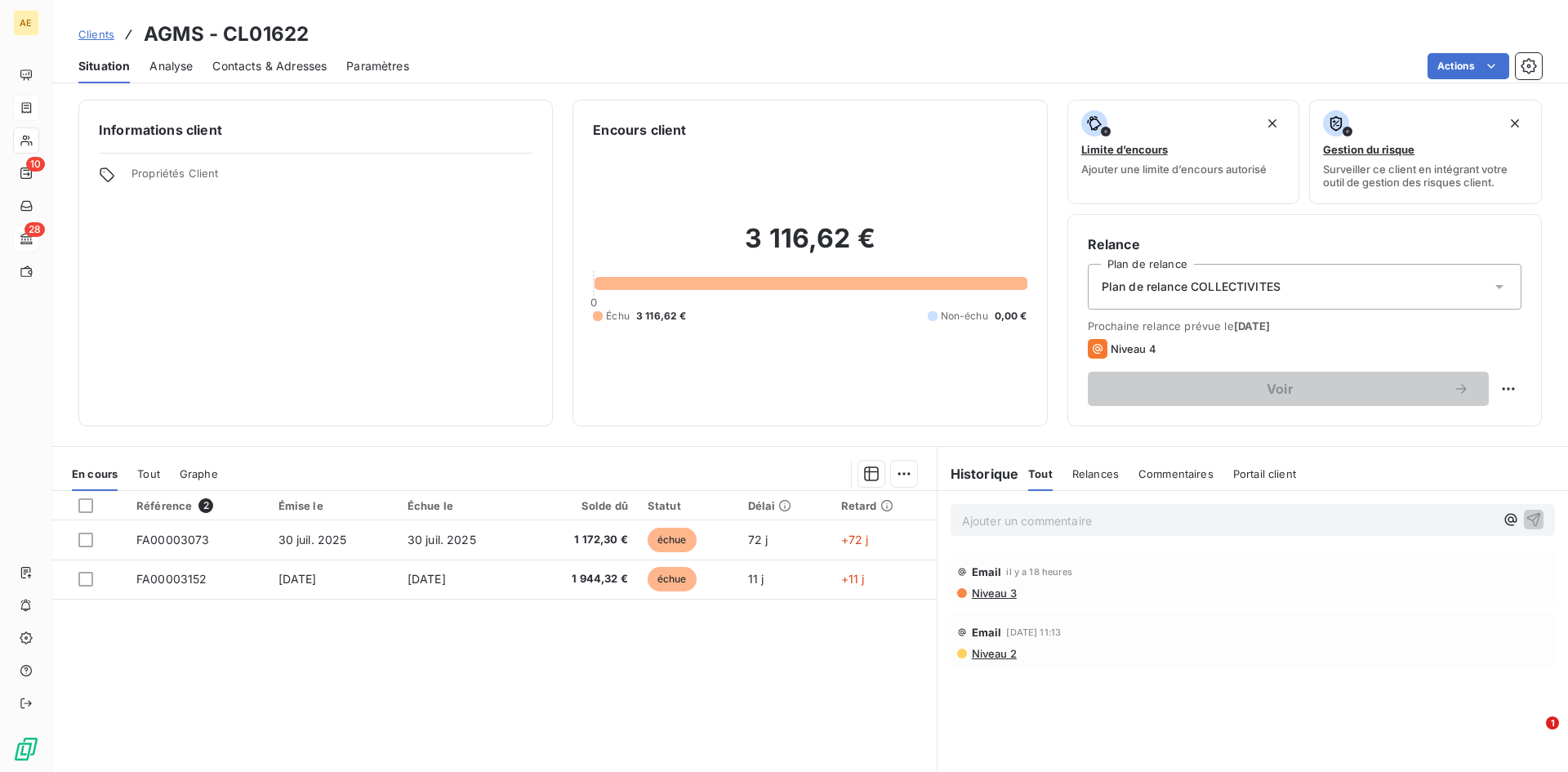
click at [1495, 286] on icon at bounding box center [1499, 287] width 9 height 4
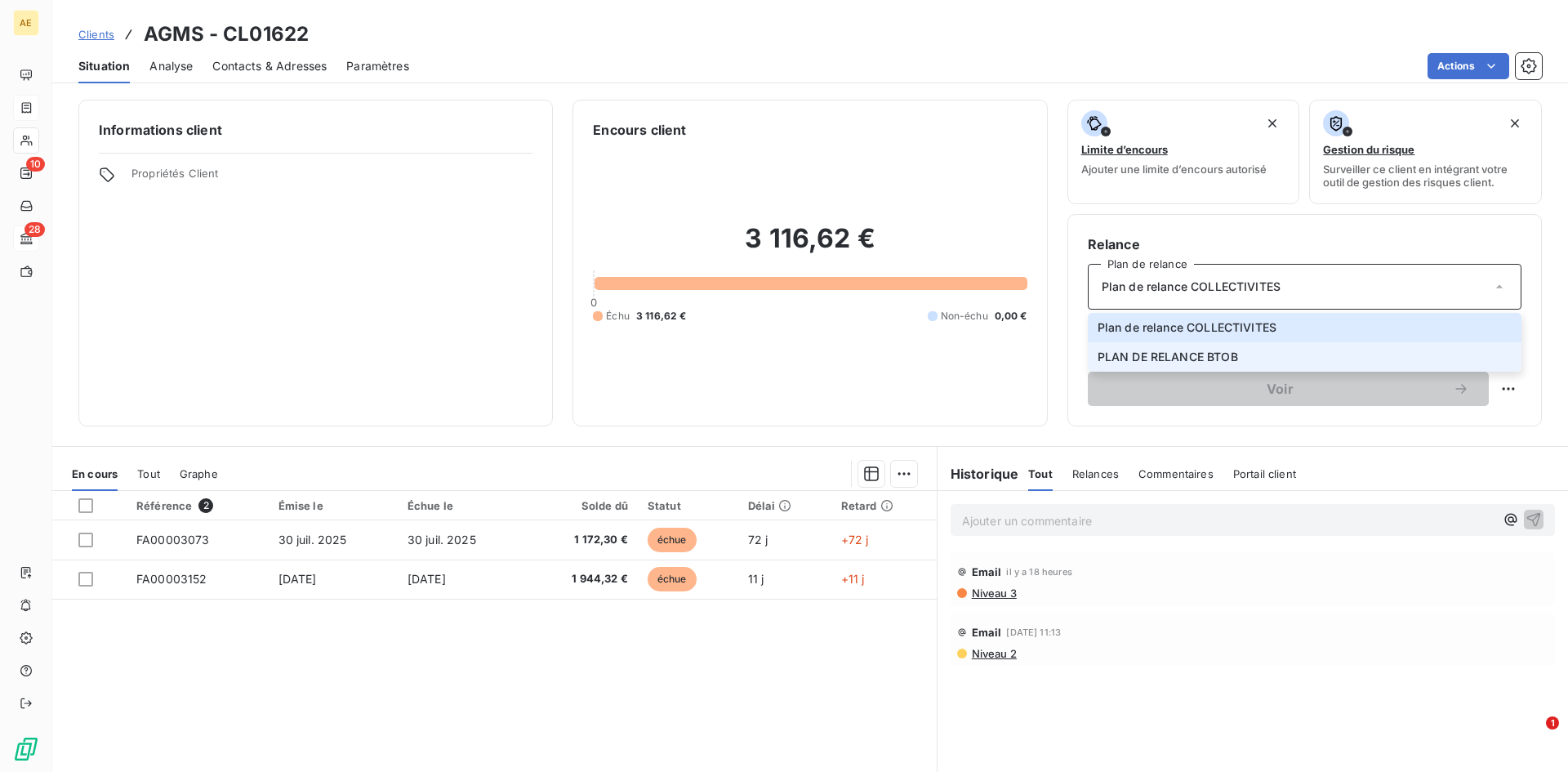
click at [1231, 361] on li "PLAN DE RELANCE BTOB" at bounding box center [1304, 356] width 434 height 30
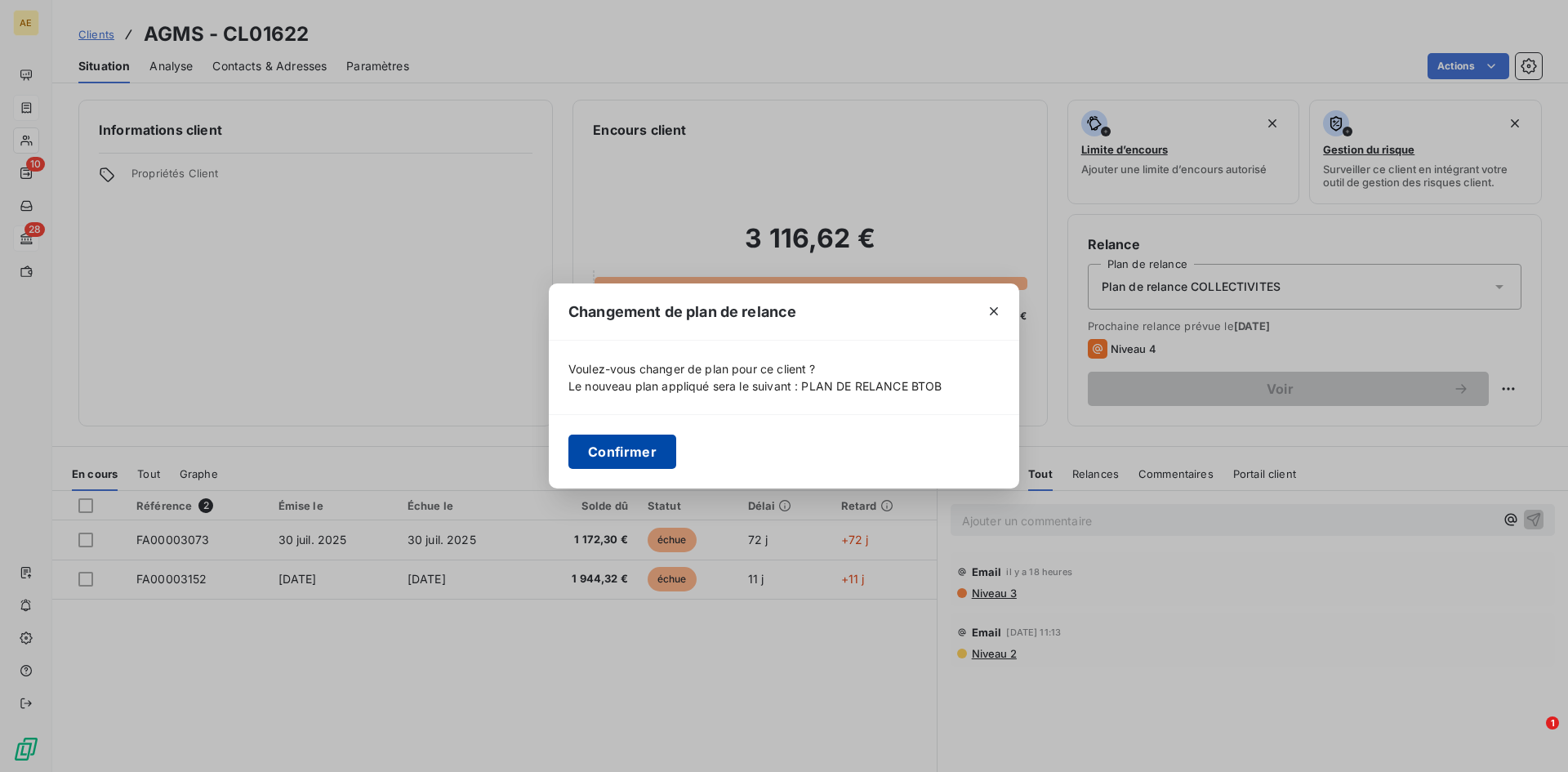
click at [633, 448] on button "Confirmer" at bounding box center [622, 452] width 108 height 34
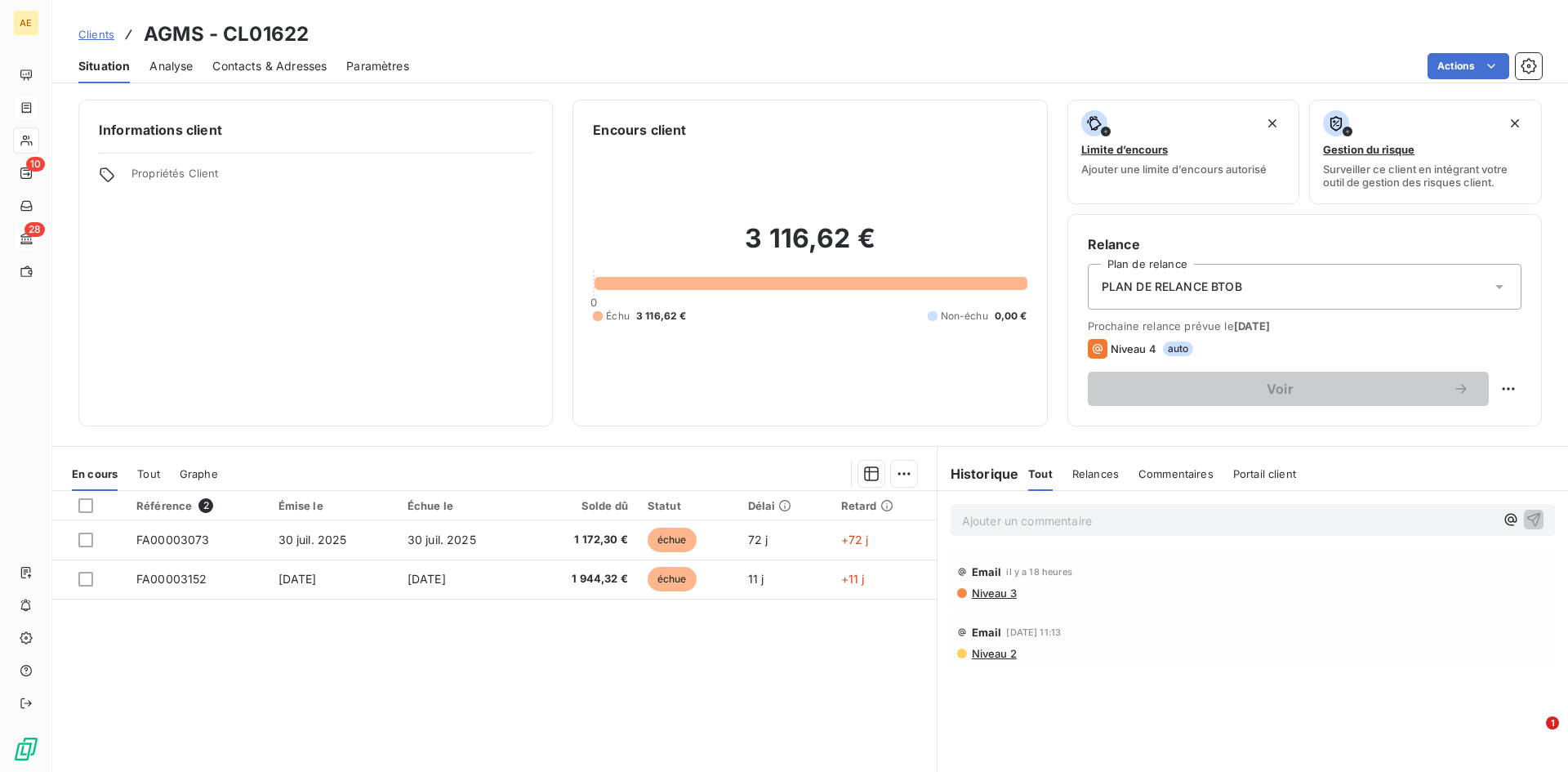
click at [95, 31] on span "Clients" at bounding box center [97, 34] width 36 height 13
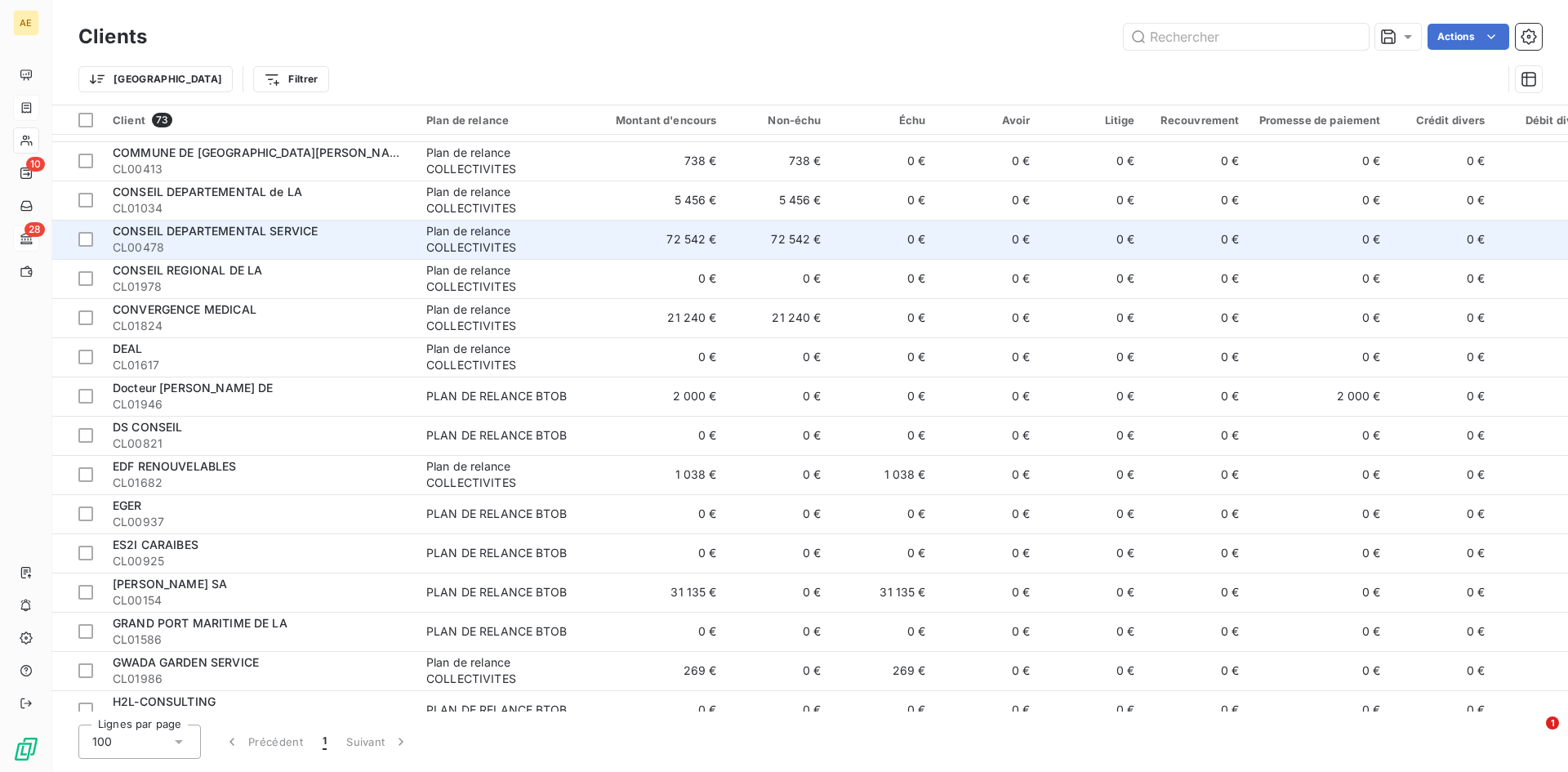
scroll to position [898, 0]
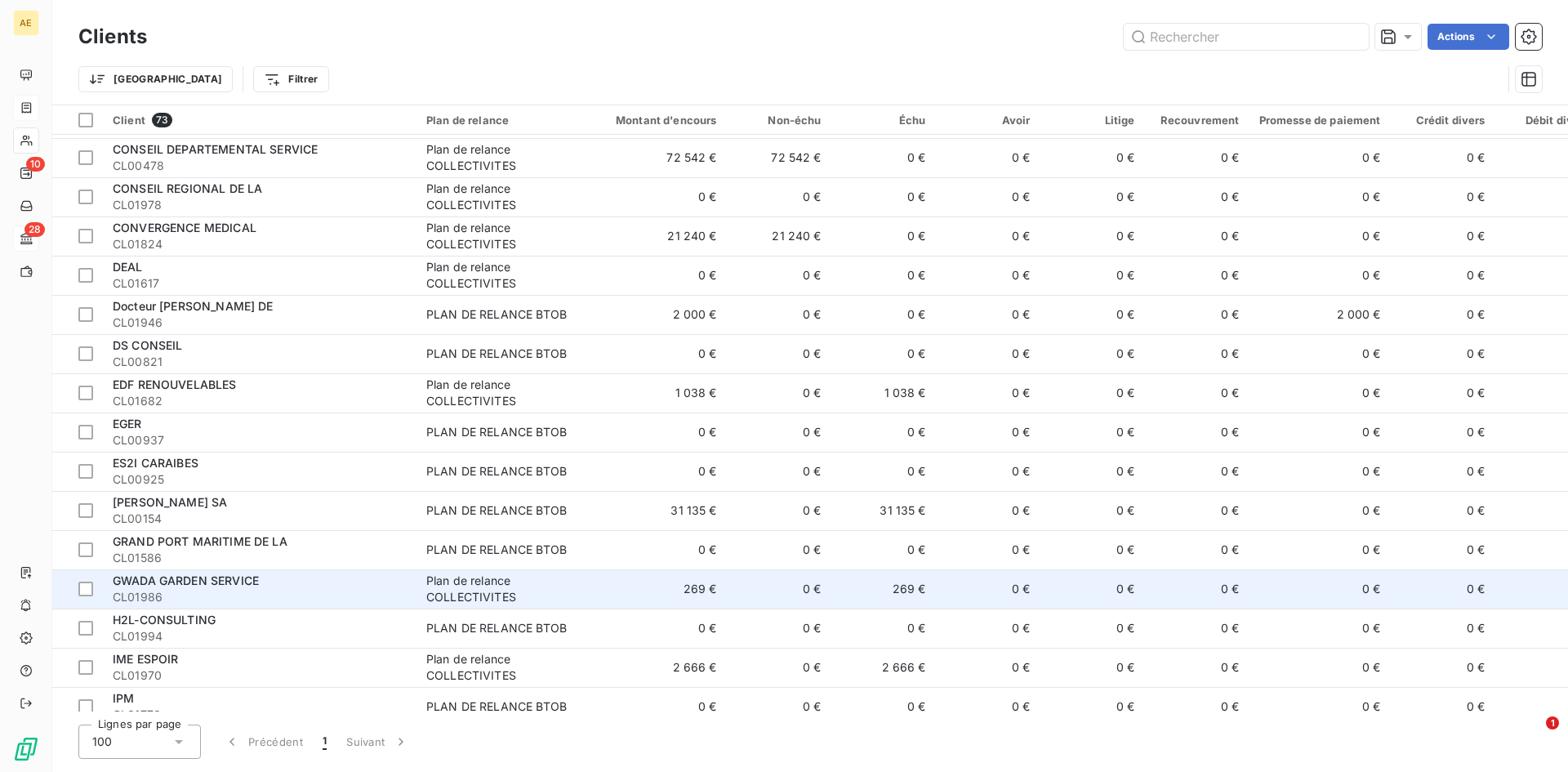
click at [213, 580] on span "GWADA GARDEN SERVICE" at bounding box center [186, 580] width 146 height 14
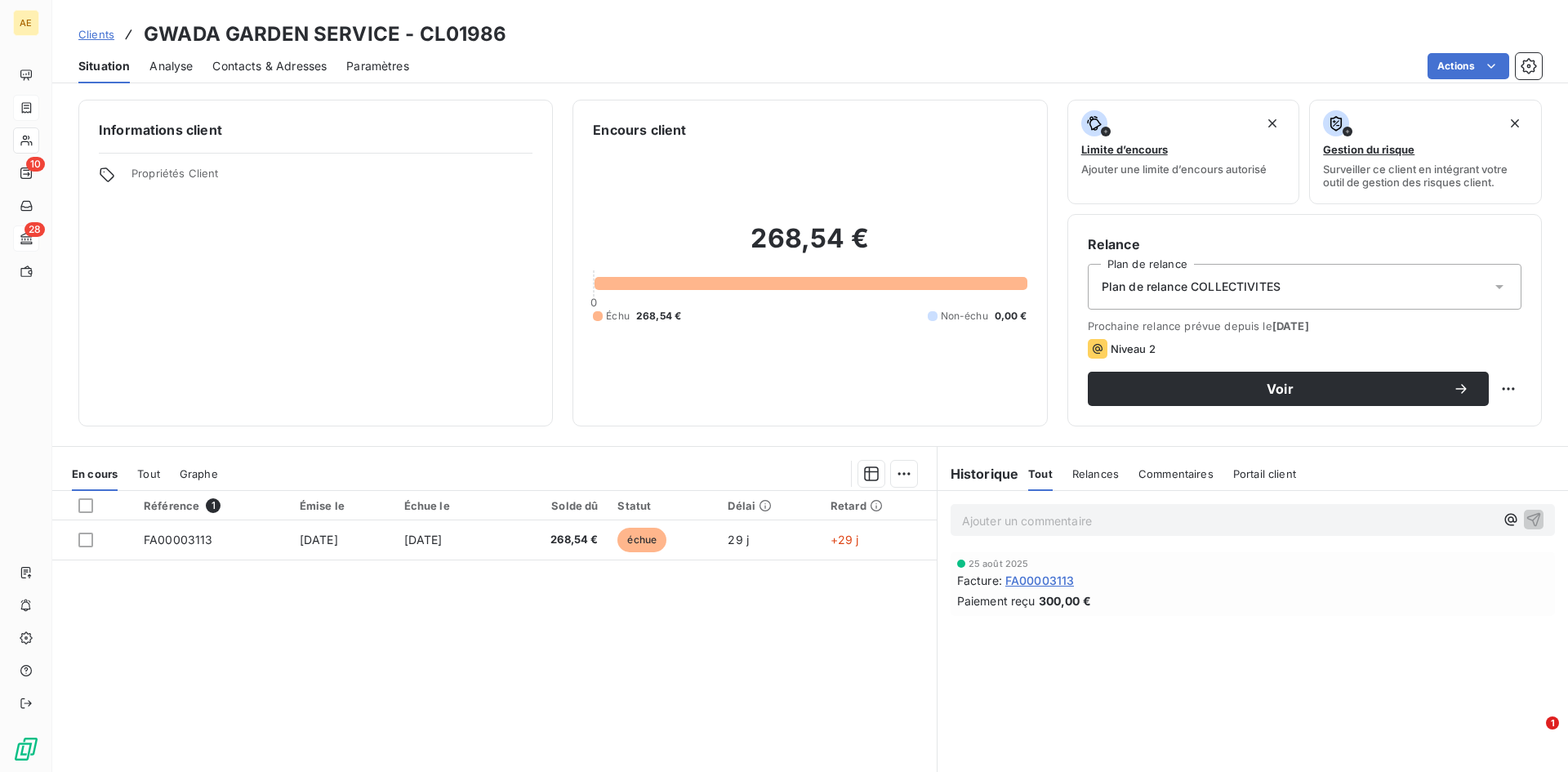
click at [1491, 281] on icon at bounding box center [1499, 286] width 16 height 16
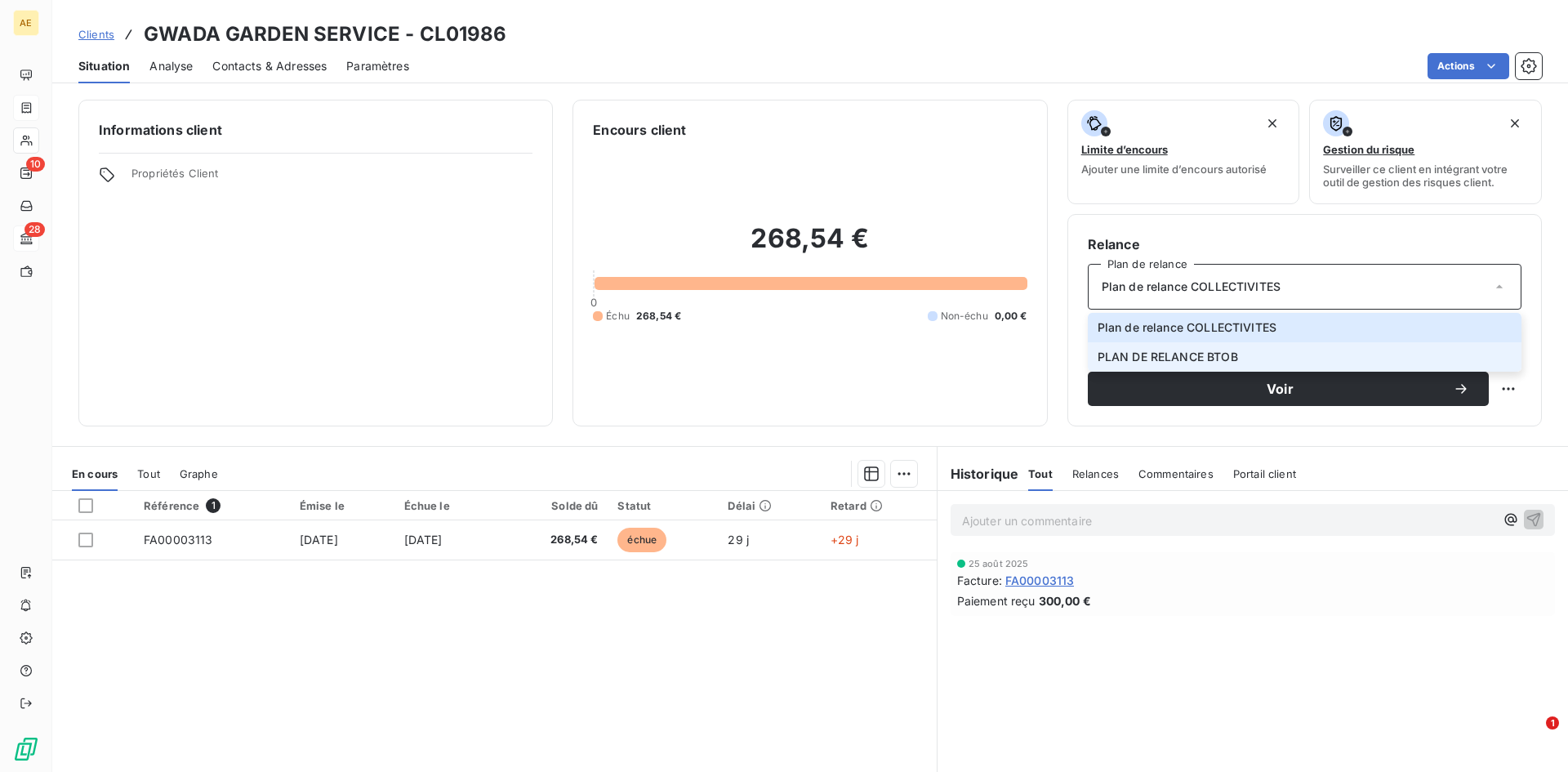
click at [1221, 358] on span "PLAN DE RELANCE BTOB" at bounding box center [1167, 356] width 141 height 16
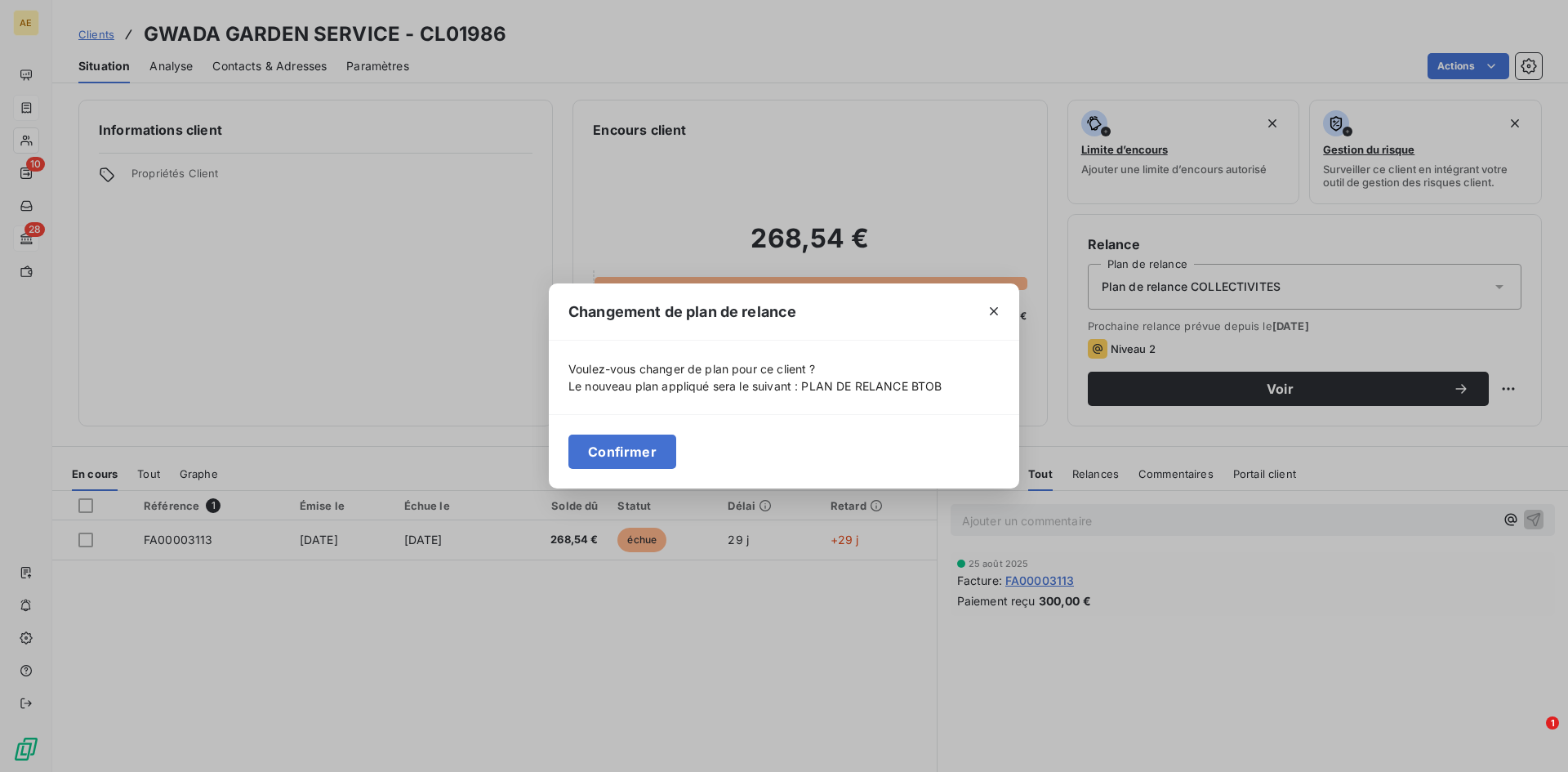
click at [630, 457] on button "Confirmer" at bounding box center [622, 452] width 108 height 34
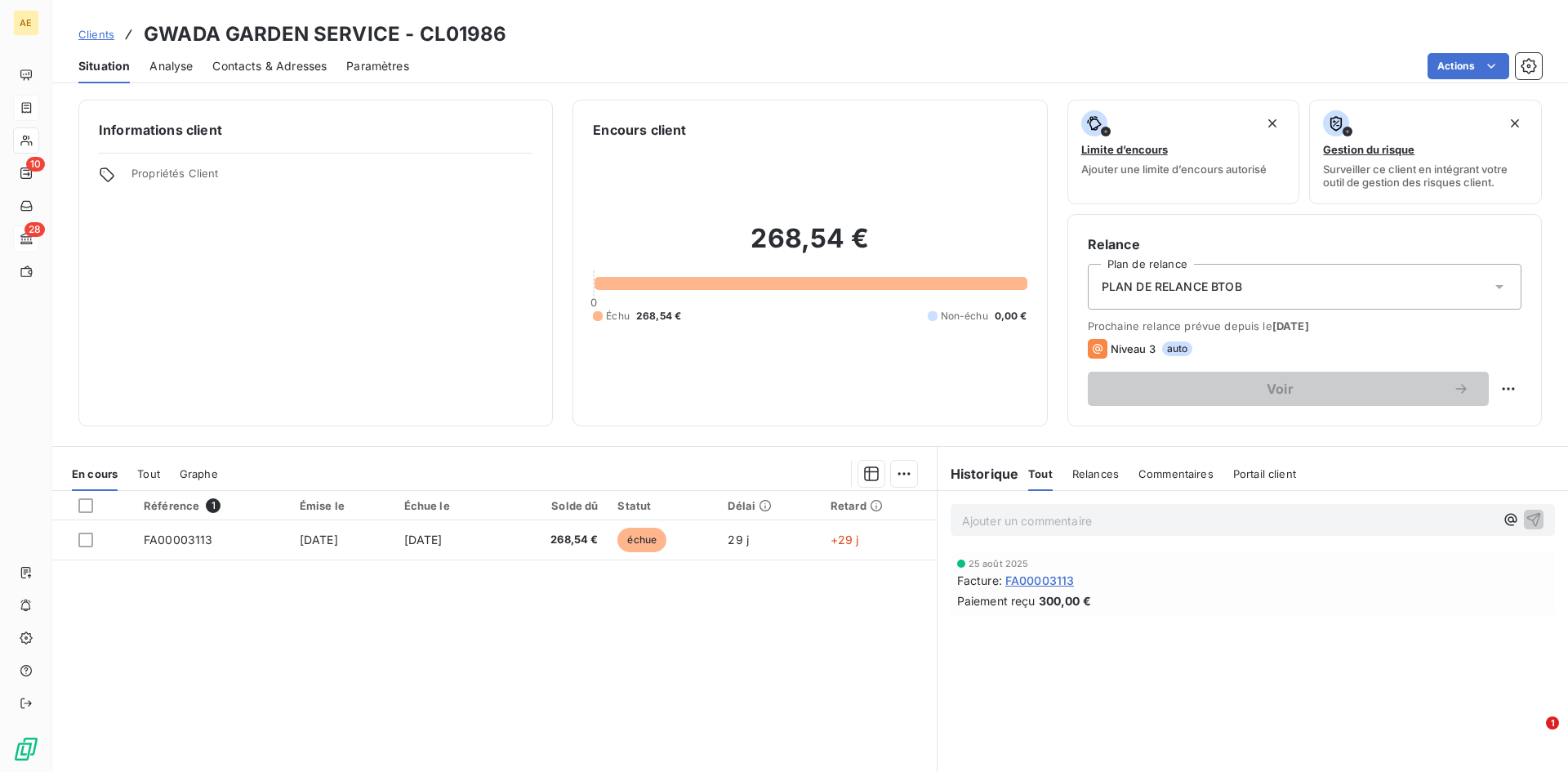
click at [87, 31] on span "Clients" at bounding box center [97, 34] width 36 height 13
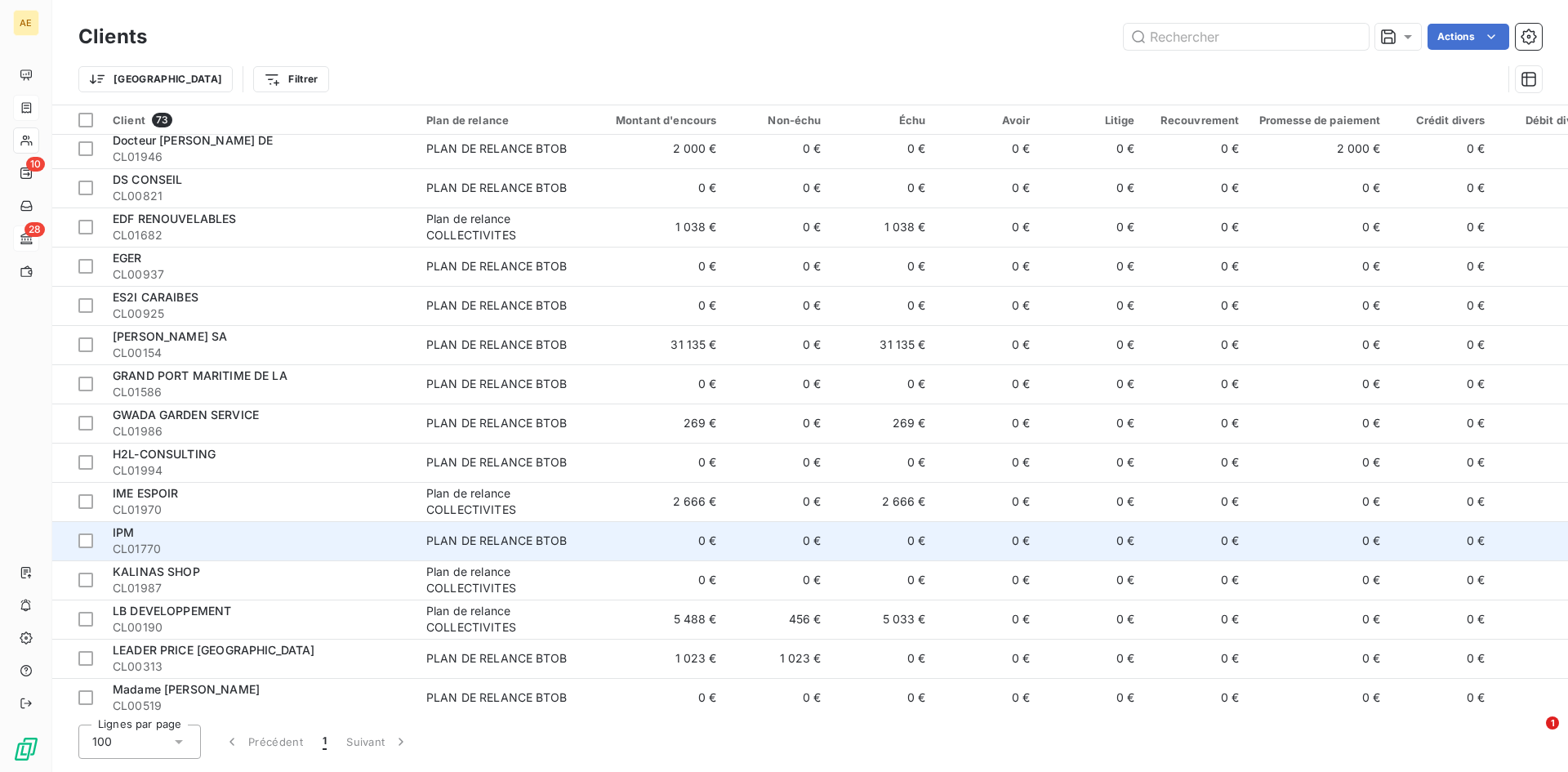
scroll to position [1144, 0]
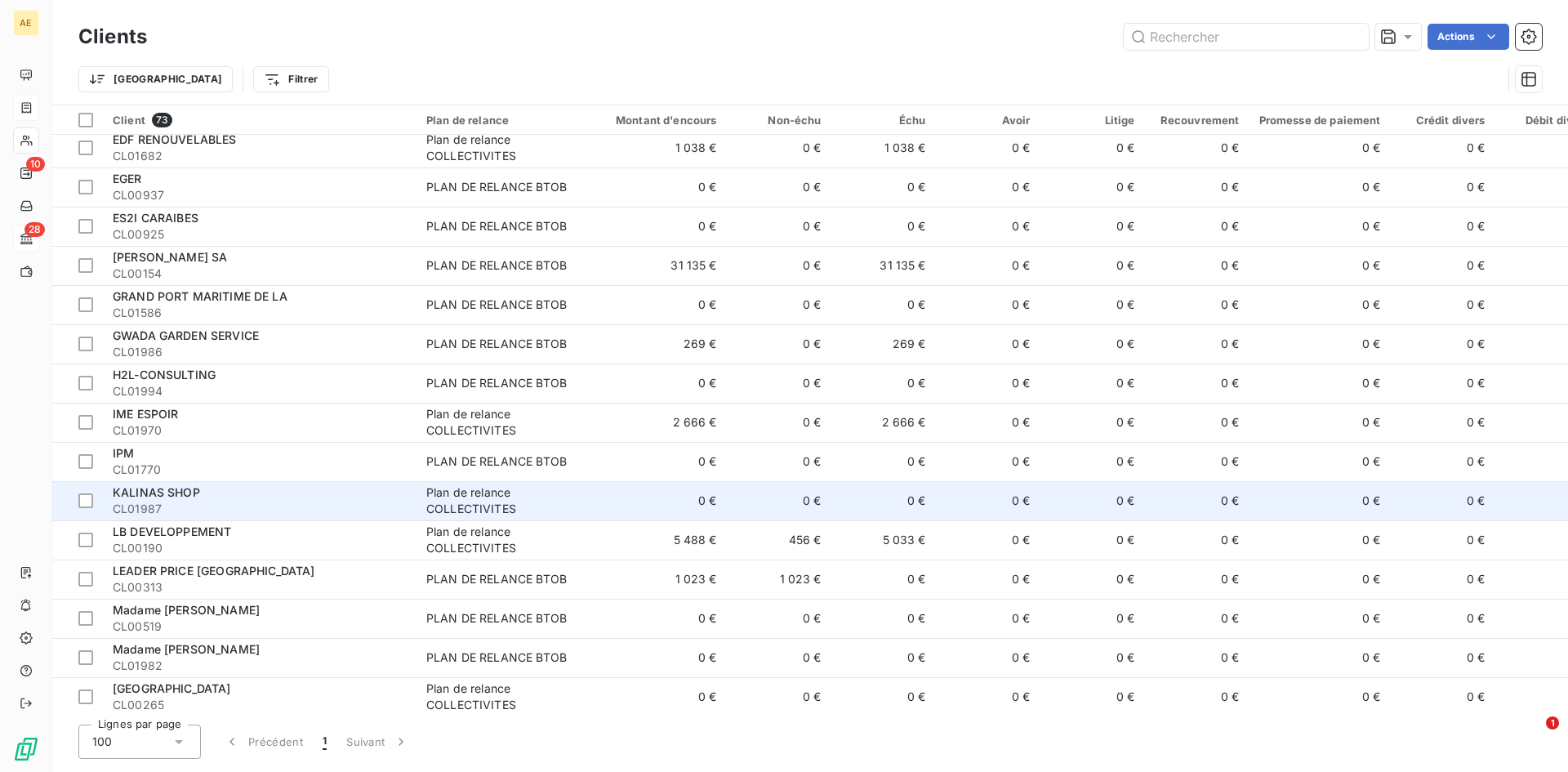
click at [146, 497] on span "KALINAS SHOP" at bounding box center [156, 492] width 87 height 14
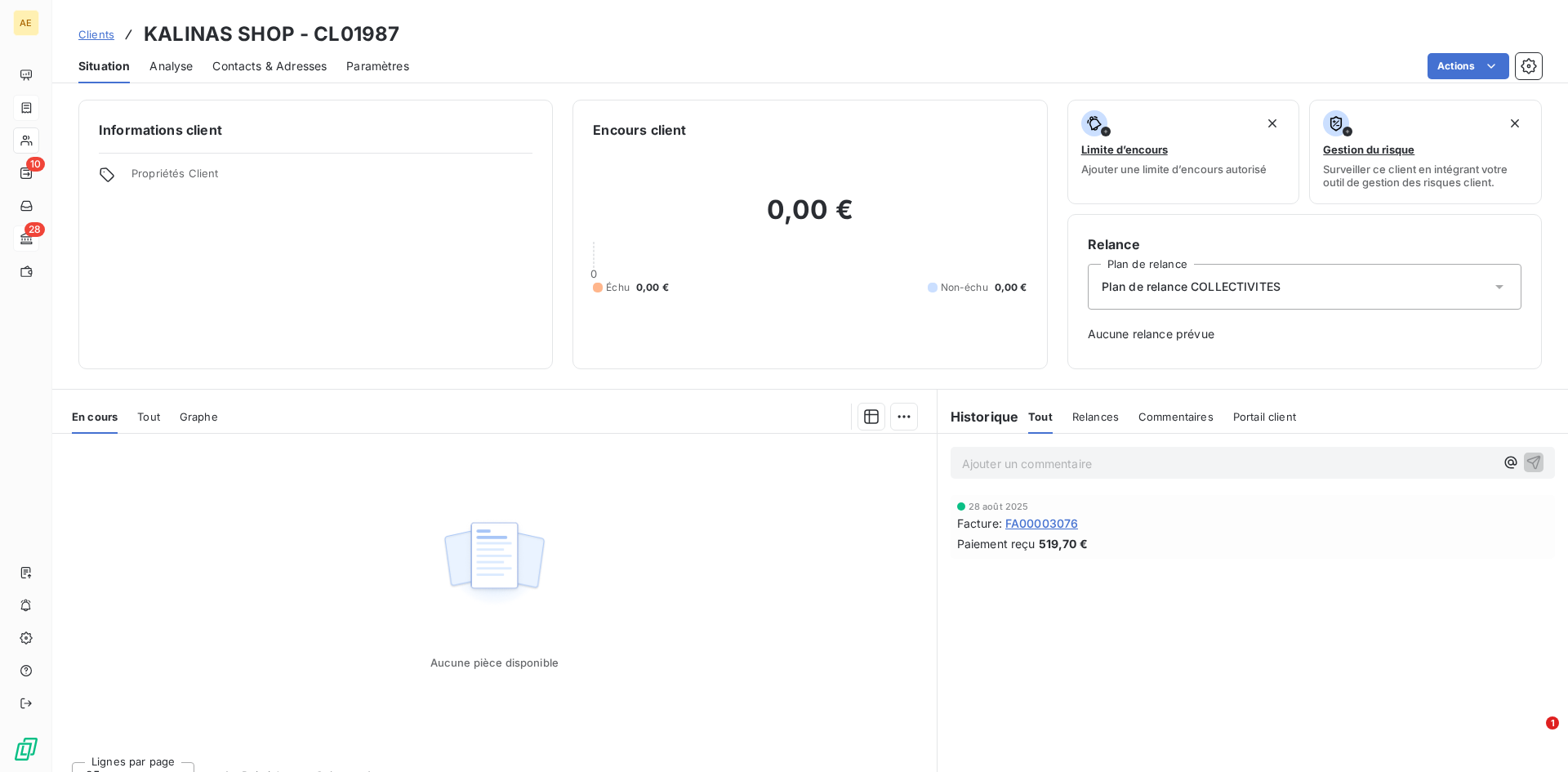
click at [1491, 289] on icon at bounding box center [1499, 286] width 16 height 16
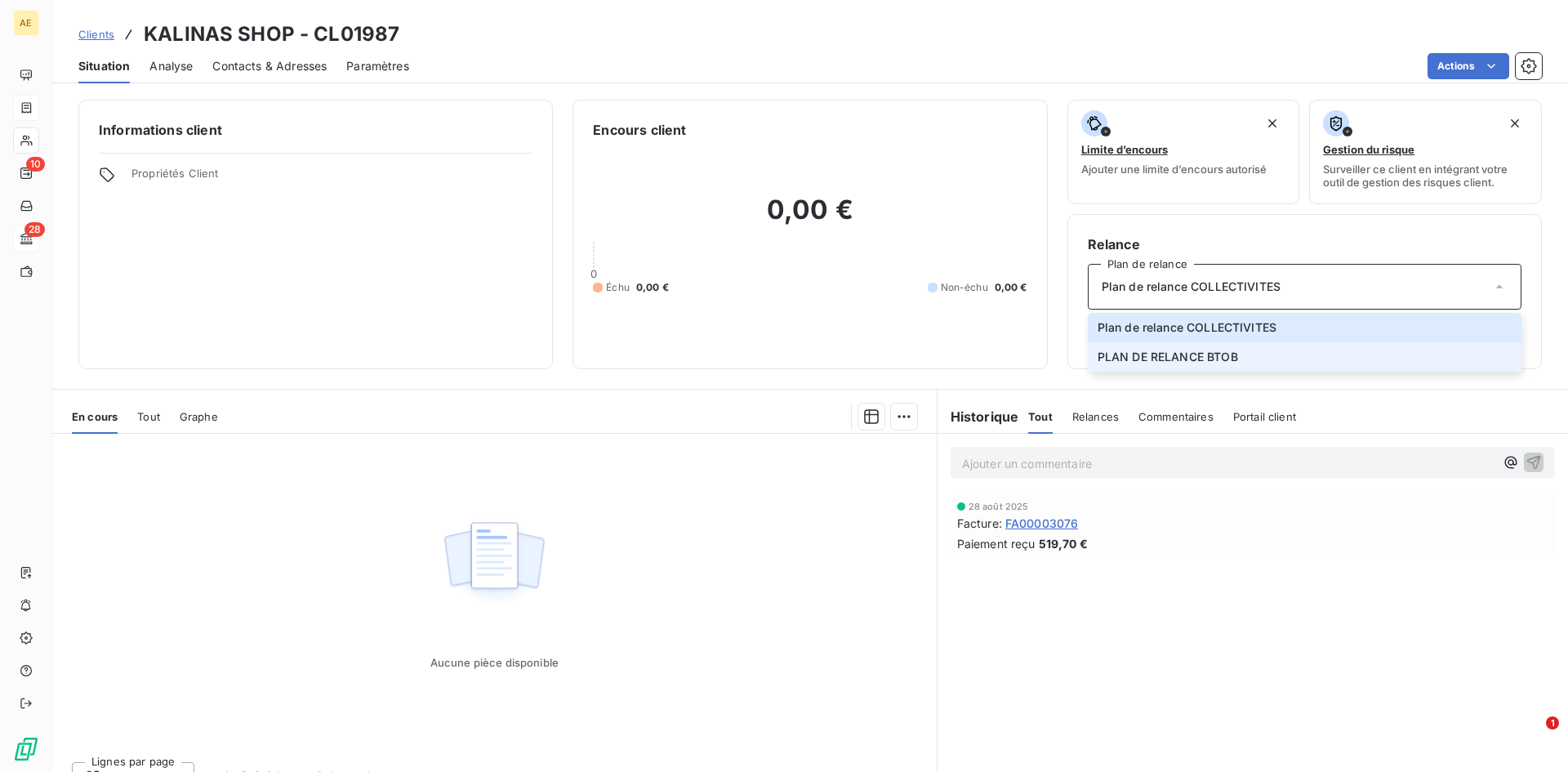
click at [1205, 357] on span "PLAN DE RELANCE BTOB" at bounding box center [1167, 356] width 141 height 16
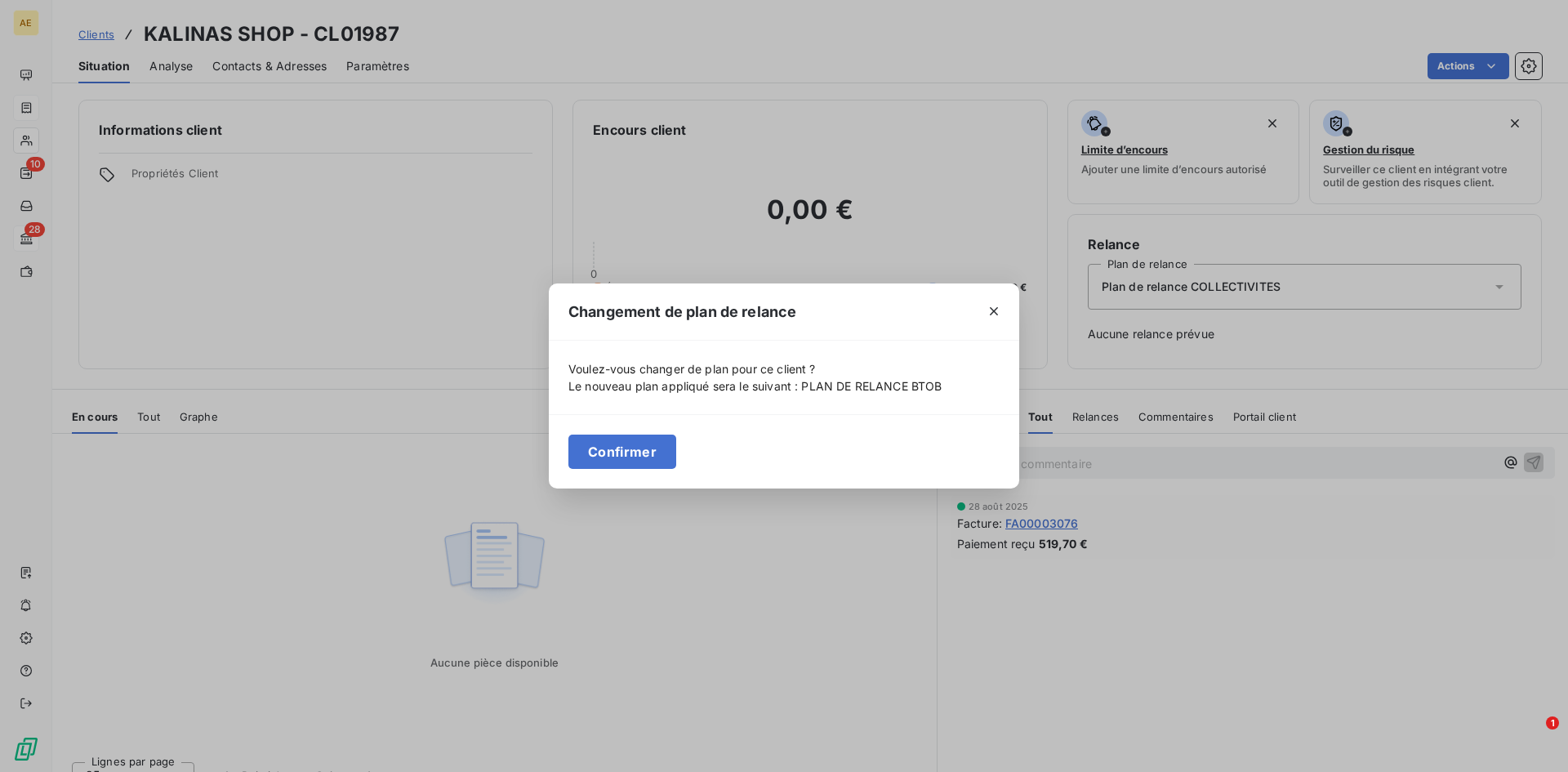
drag, startPoint x: 648, startPoint y: 456, endPoint x: 633, endPoint y: 456, distance: 15.0
click at [645, 456] on button "Confirmer" at bounding box center [622, 452] width 108 height 34
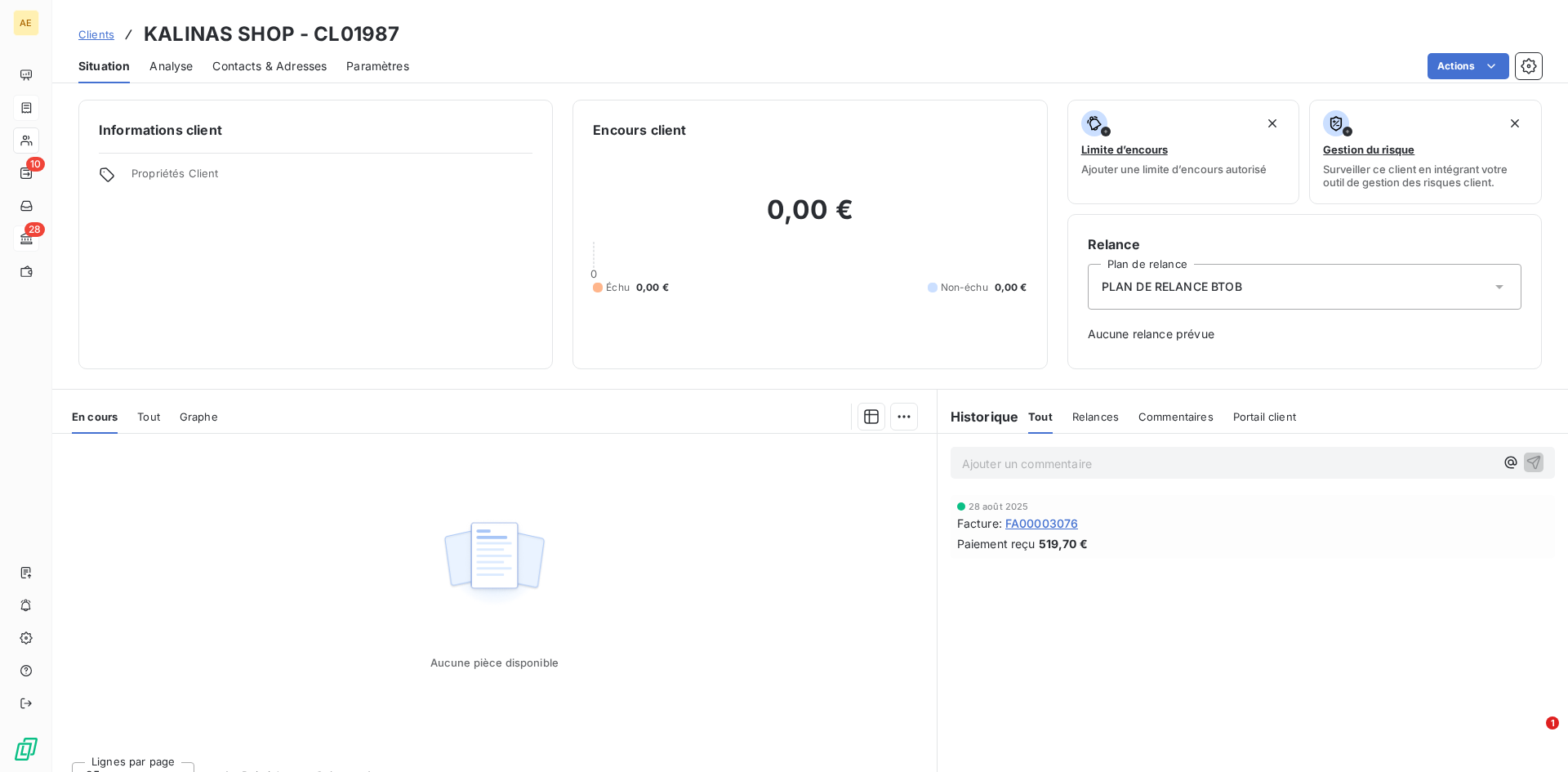
click at [93, 29] on span "Clients" at bounding box center [97, 34] width 36 height 13
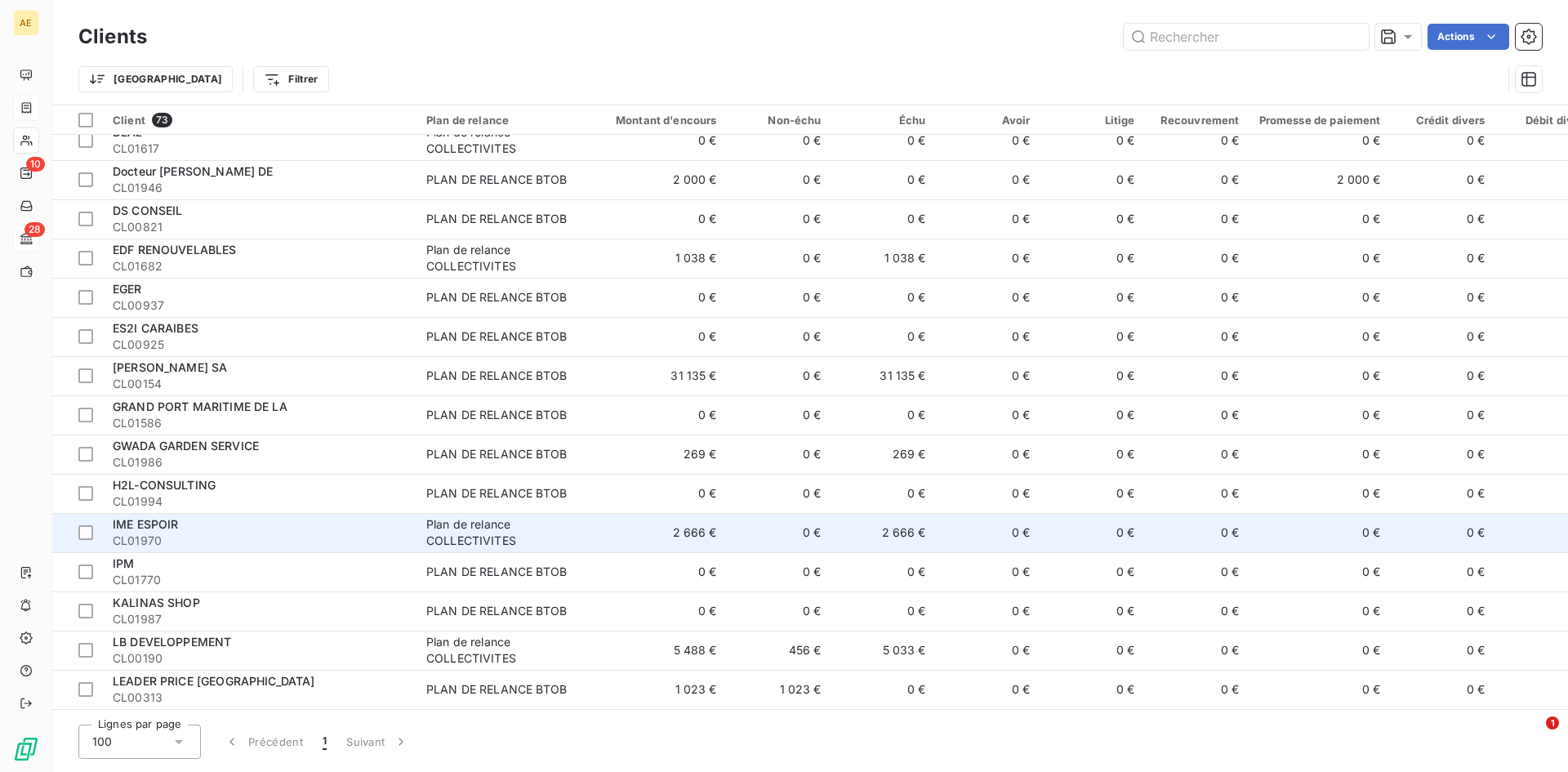
scroll to position [1062, 0]
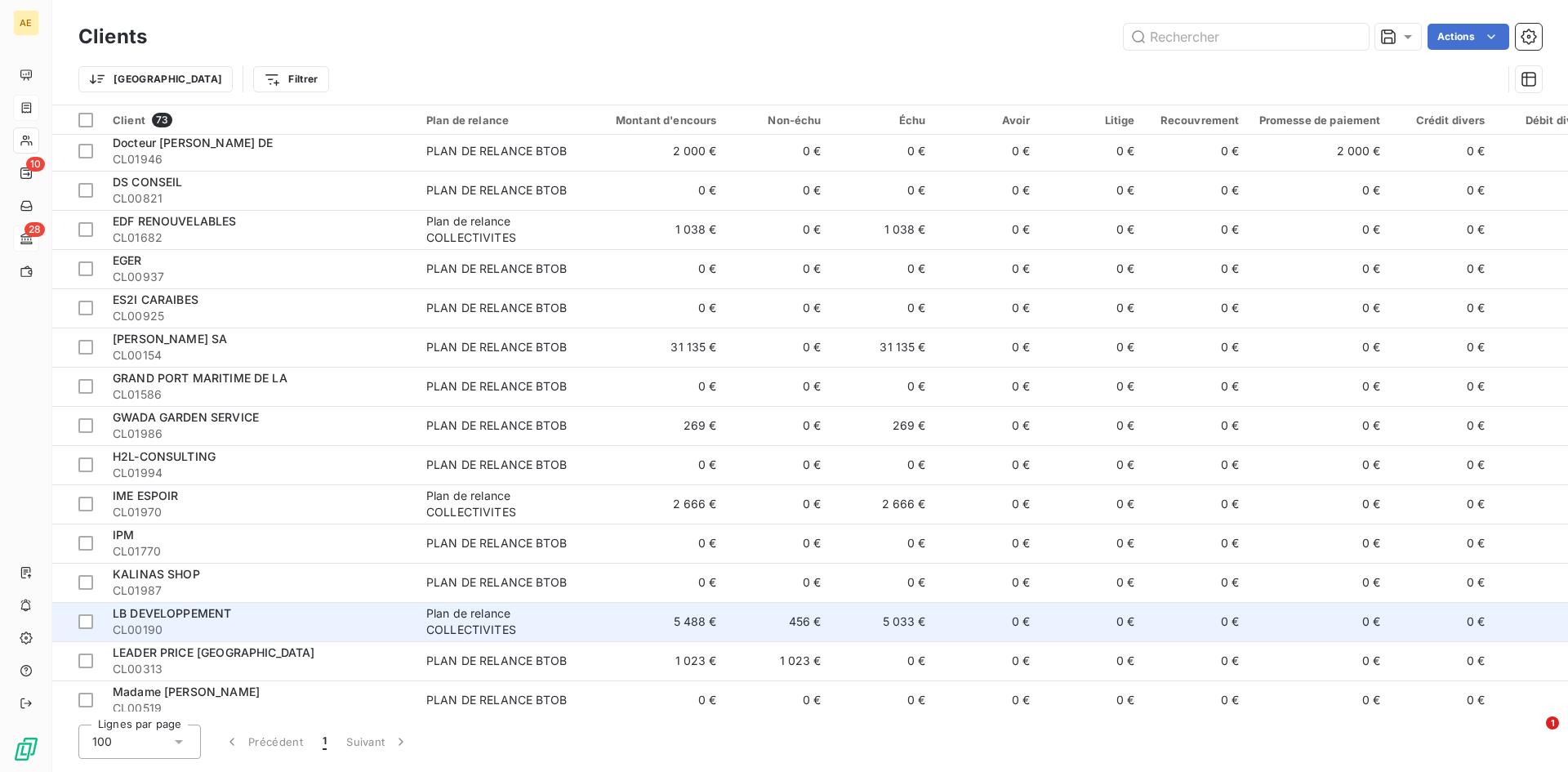
click at [250, 631] on span "CL00190" at bounding box center [259, 629] width 294 height 16
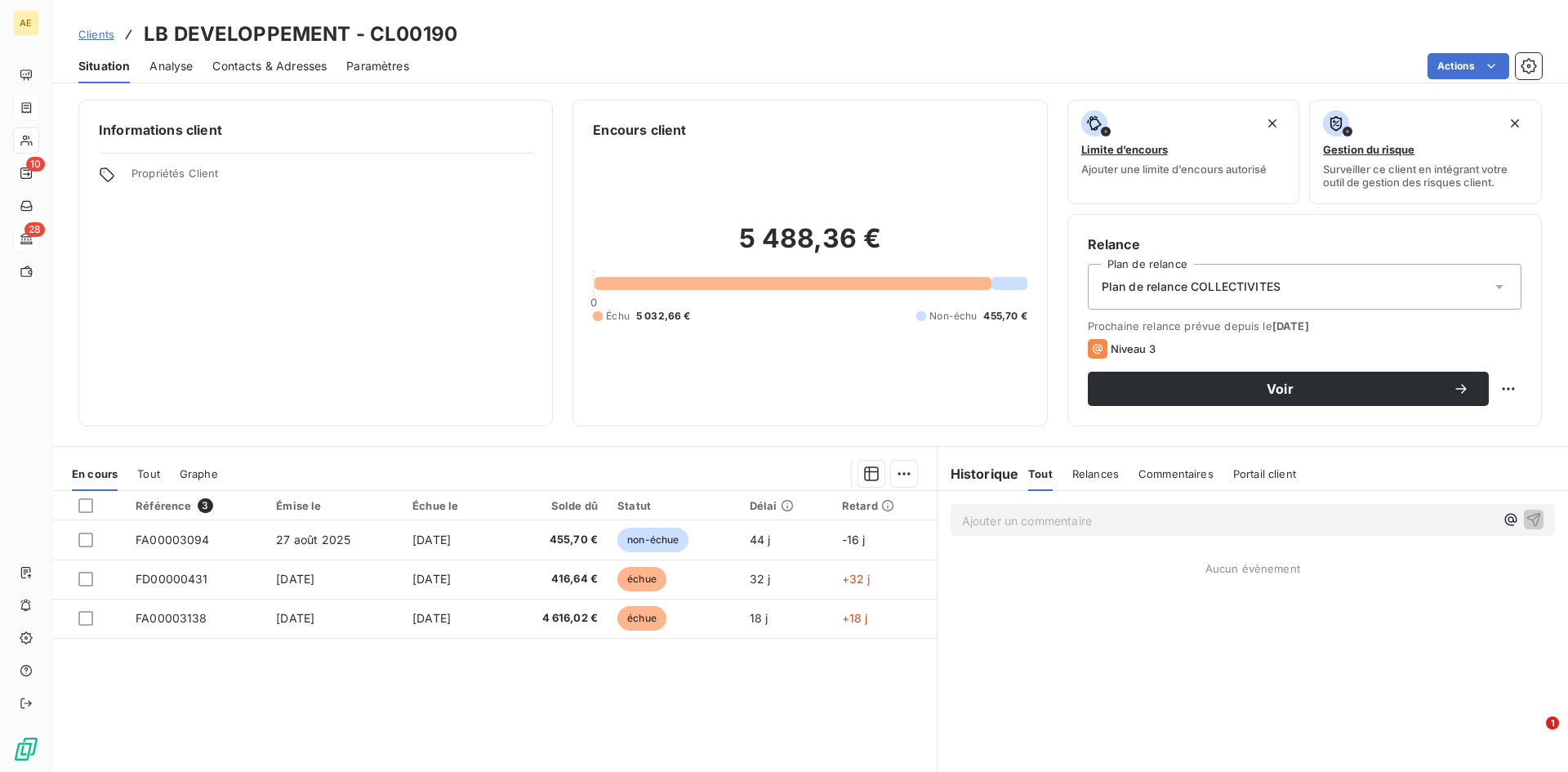
click at [1491, 289] on icon at bounding box center [1499, 286] width 16 height 16
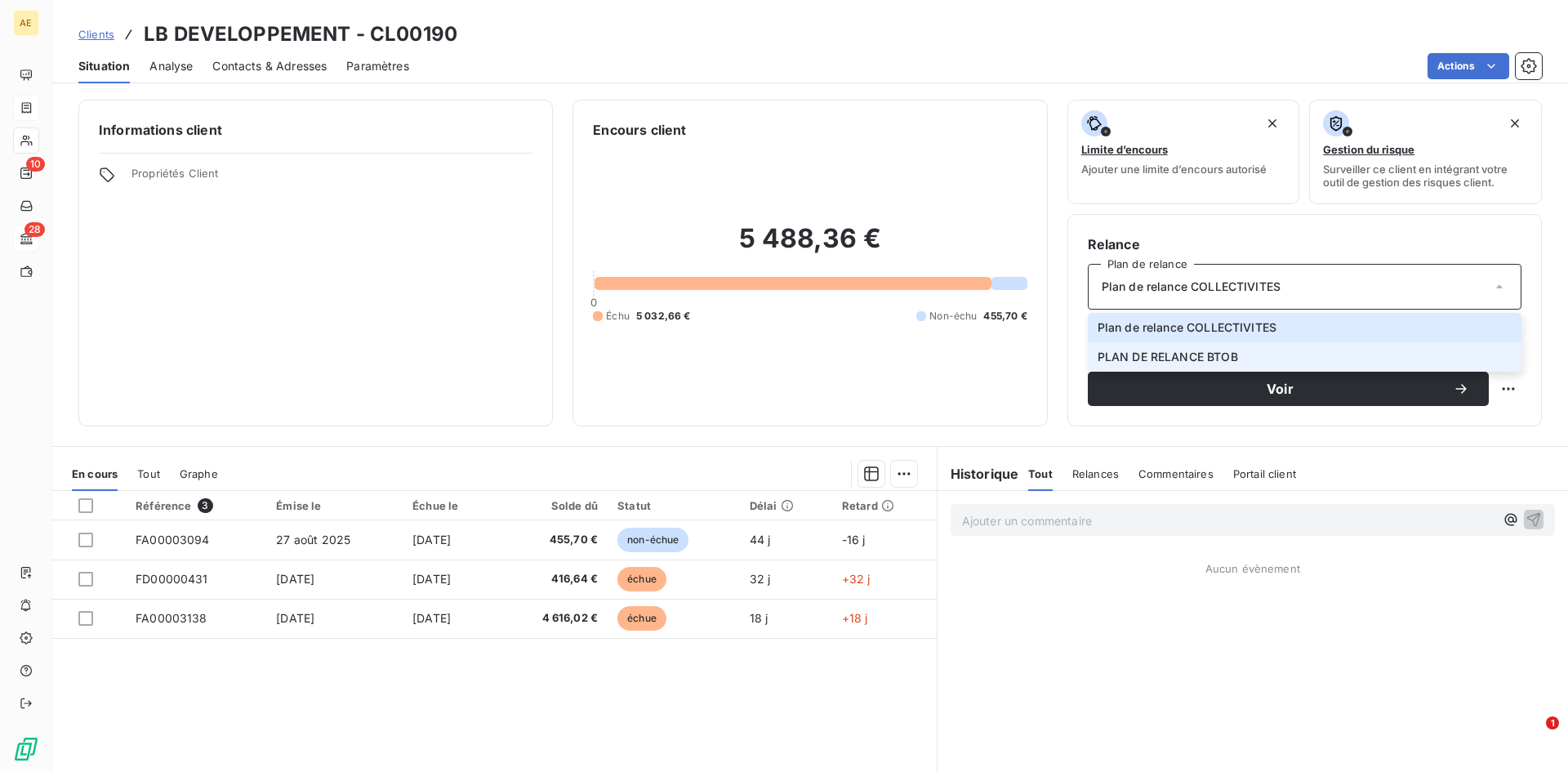
click at [1236, 357] on li "PLAN DE RELANCE BTOB" at bounding box center [1304, 356] width 434 height 30
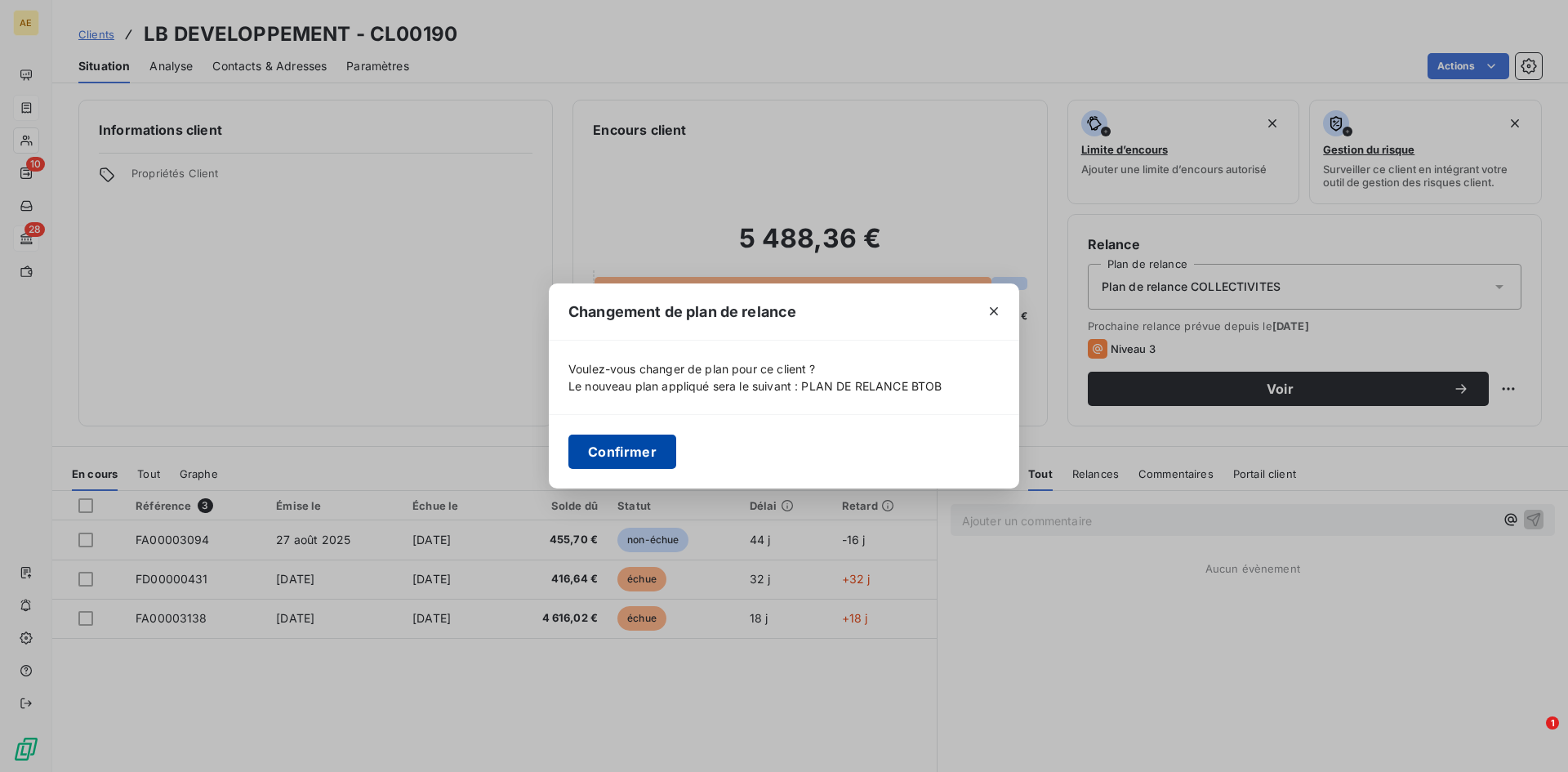
click at [636, 451] on button "Confirmer" at bounding box center [622, 452] width 108 height 34
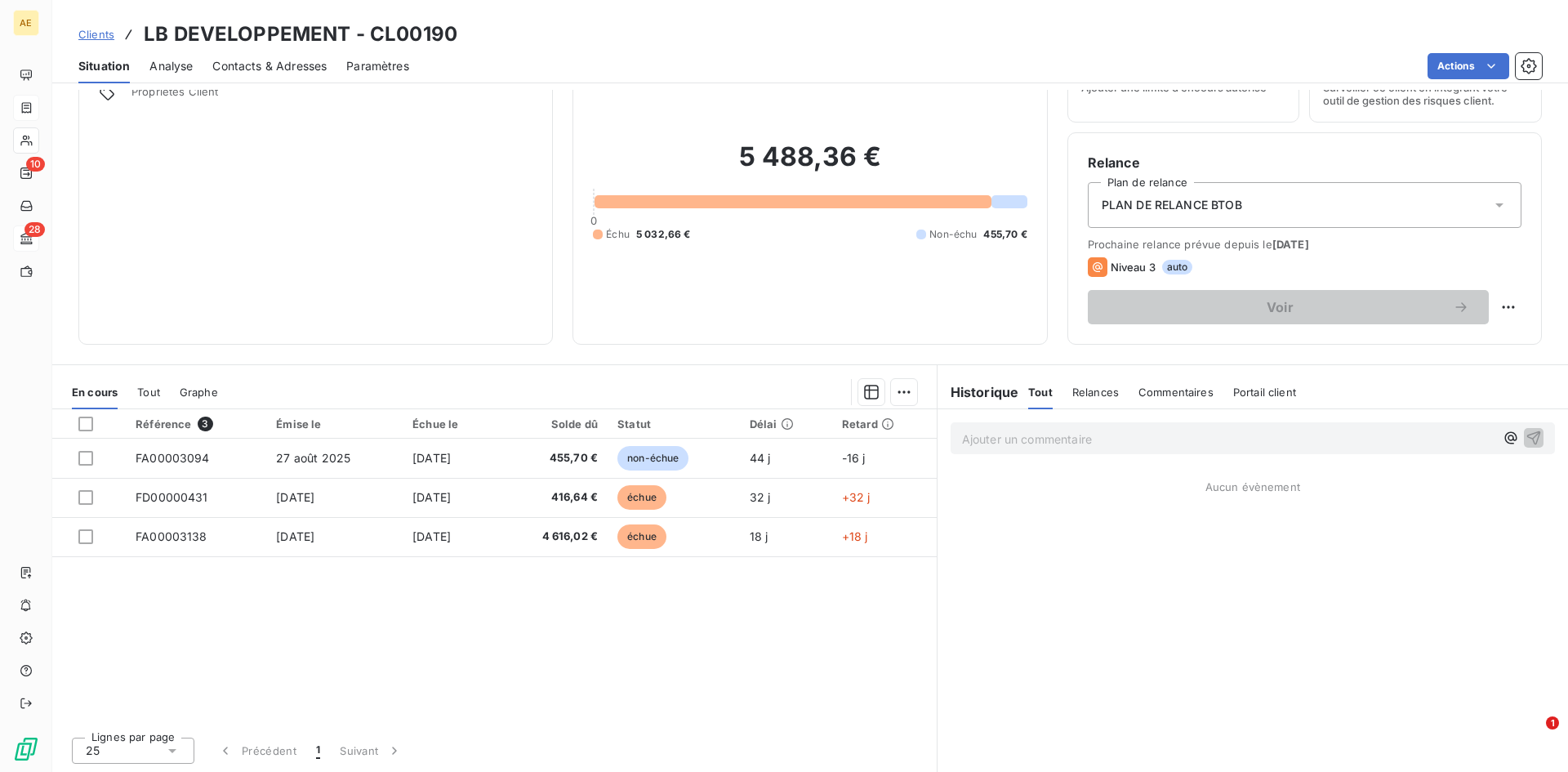
scroll to position [82, 0]
click at [93, 32] on span "Clients" at bounding box center [97, 34] width 36 height 13
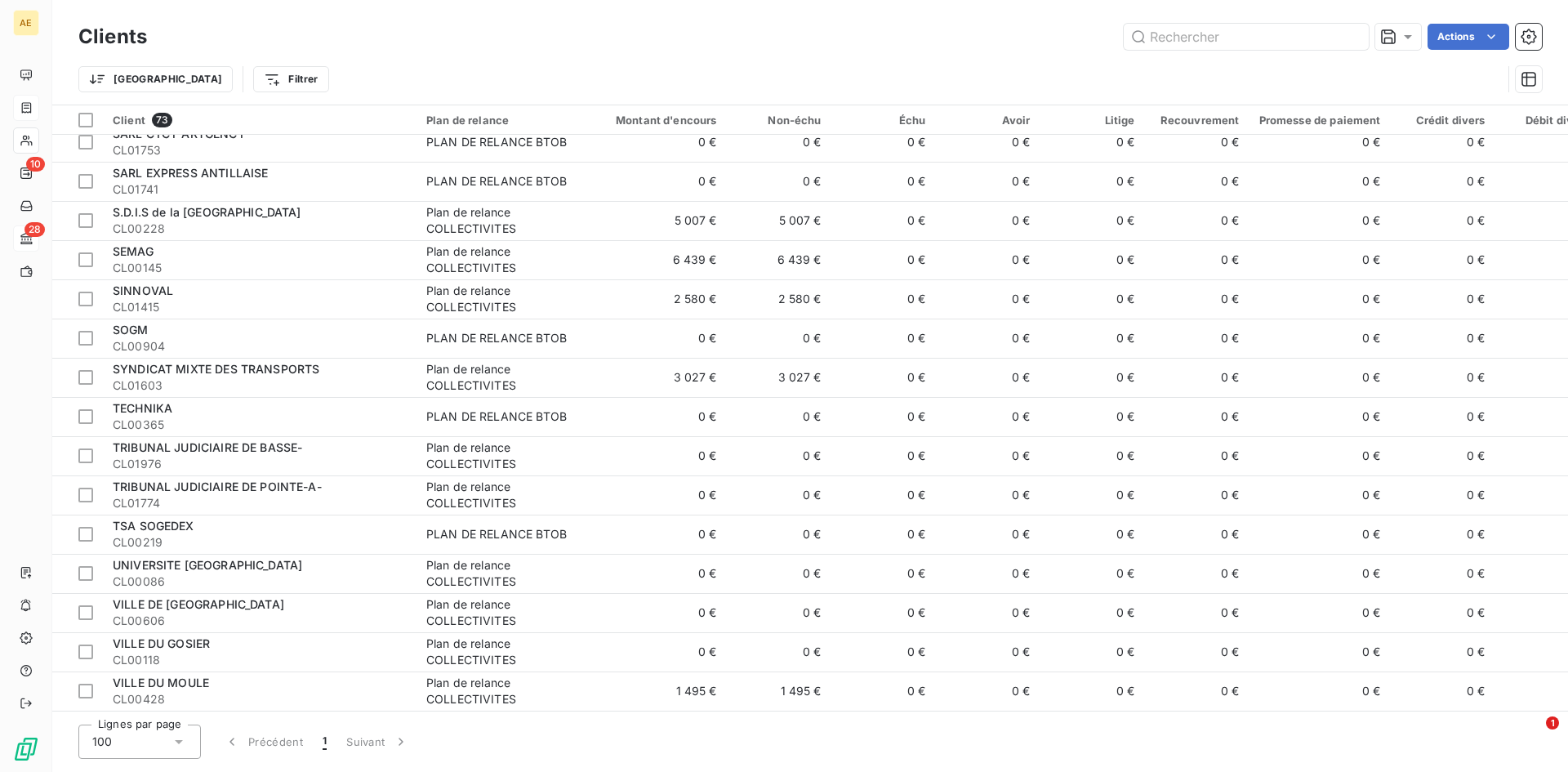
scroll to position [2293, 0]
